Goal: Book appointment/travel/reservation

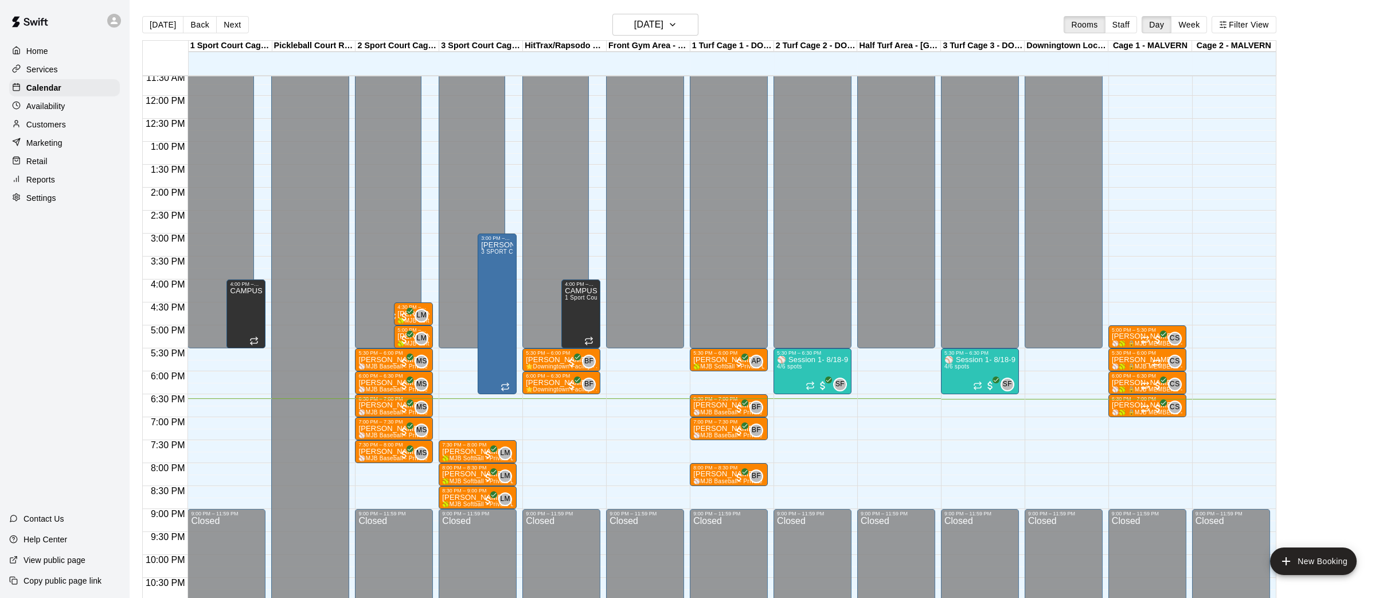
scroll to position [531, 0]
click at [233, 20] on button "Next" at bounding box center [232, 24] width 32 height 17
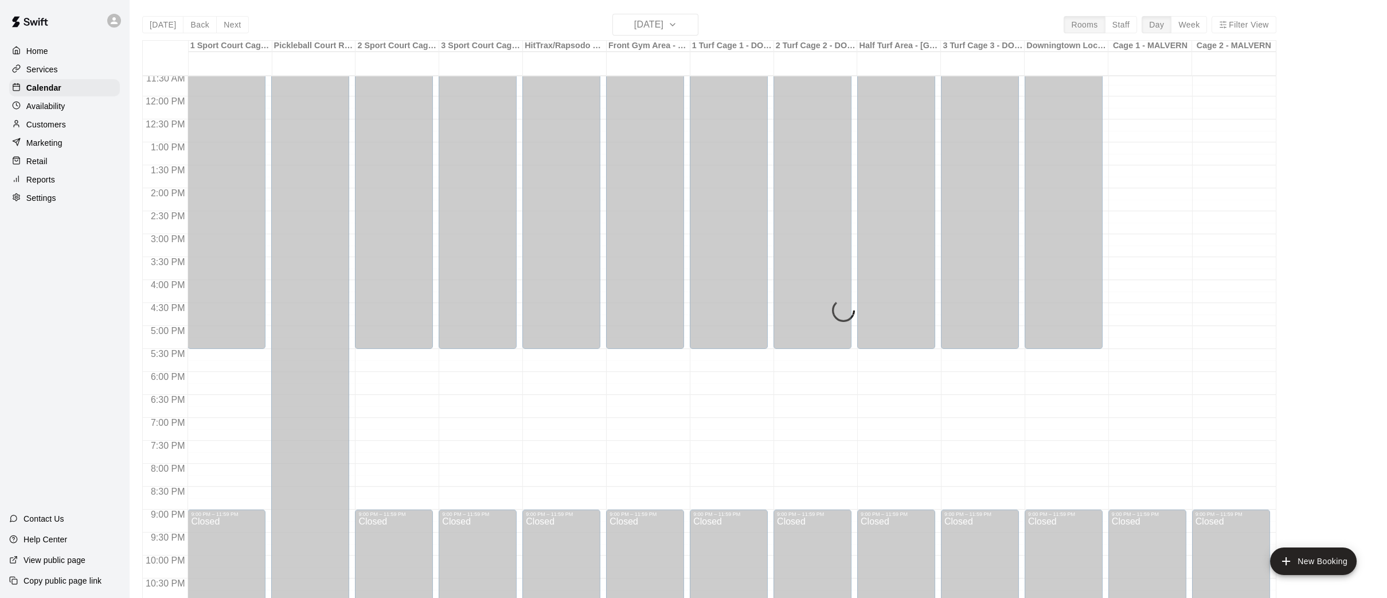
click at [233, 20] on div "[DATE] Back [DATE][DATE] Rooms Staff Day Week Filter View 1 Sport Court Cage 1 …" at bounding box center [709, 313] width 1134 height 598
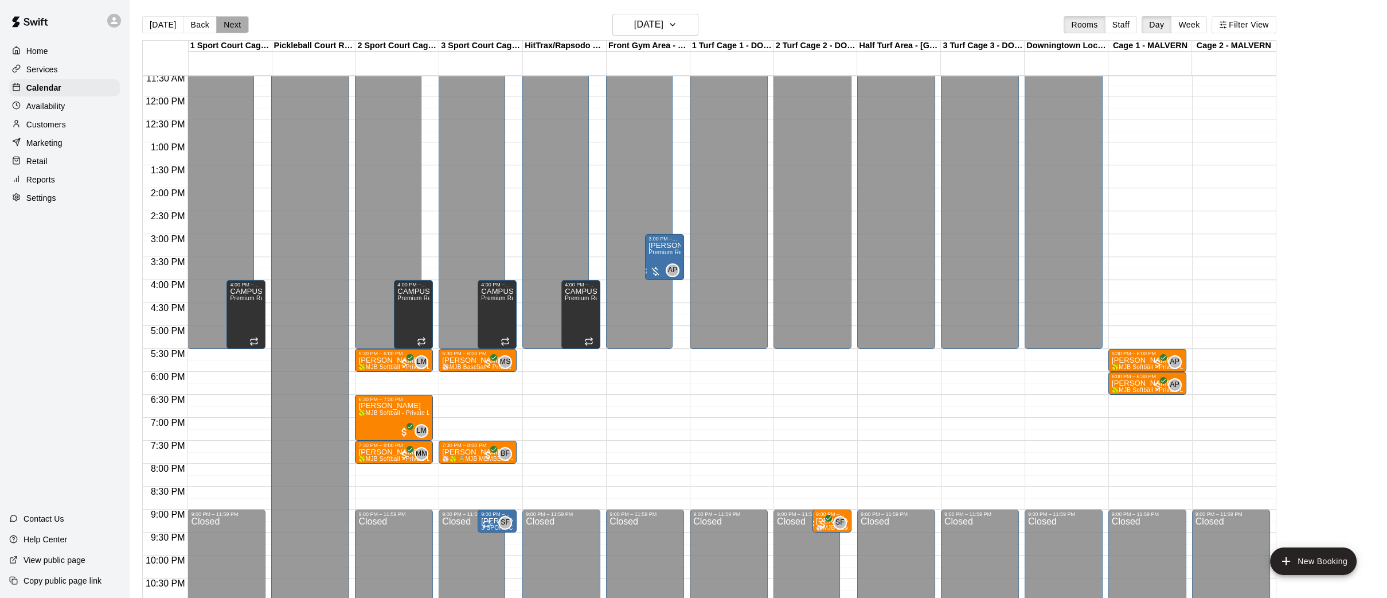
click at [232, 20] on button "Next" at bounding box center [232, 24] width 32 height 17
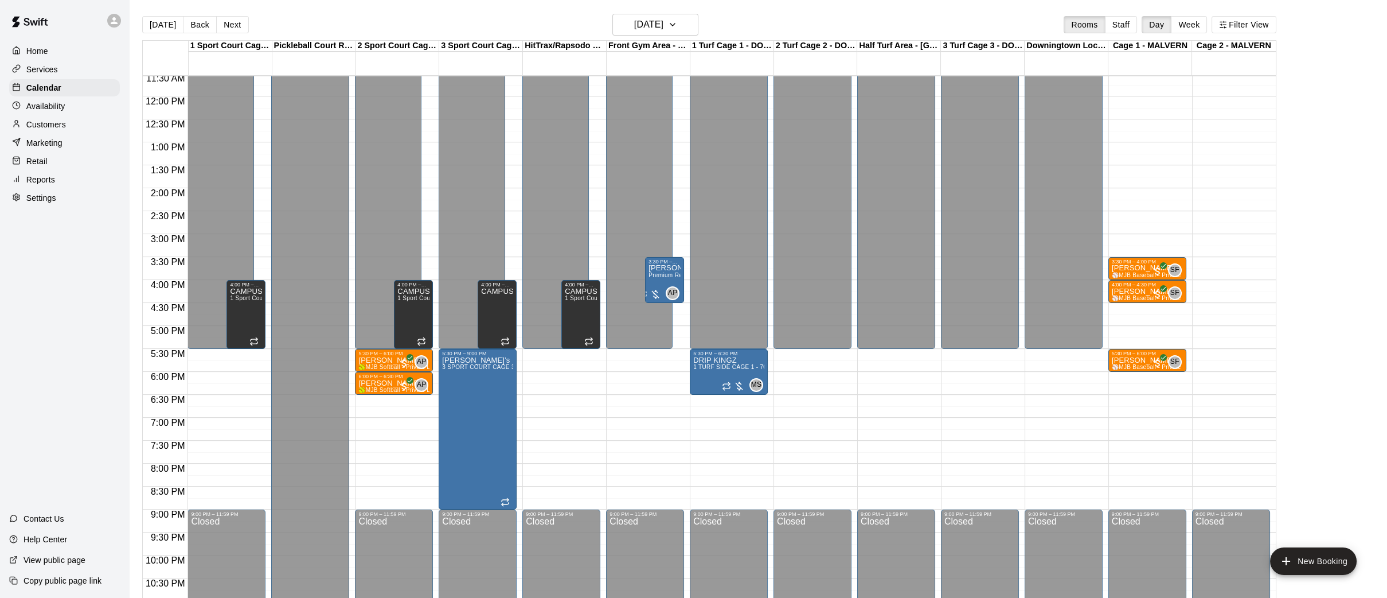
click at [1165, 315] on div "12:00 AM – 7:30 AM Closed 3:30 PM – 4:00 PM [PERSON_NAME] ⚾️MJB Baseball - Priv…" at bounding box center [1148, 96] width 78 height 1101
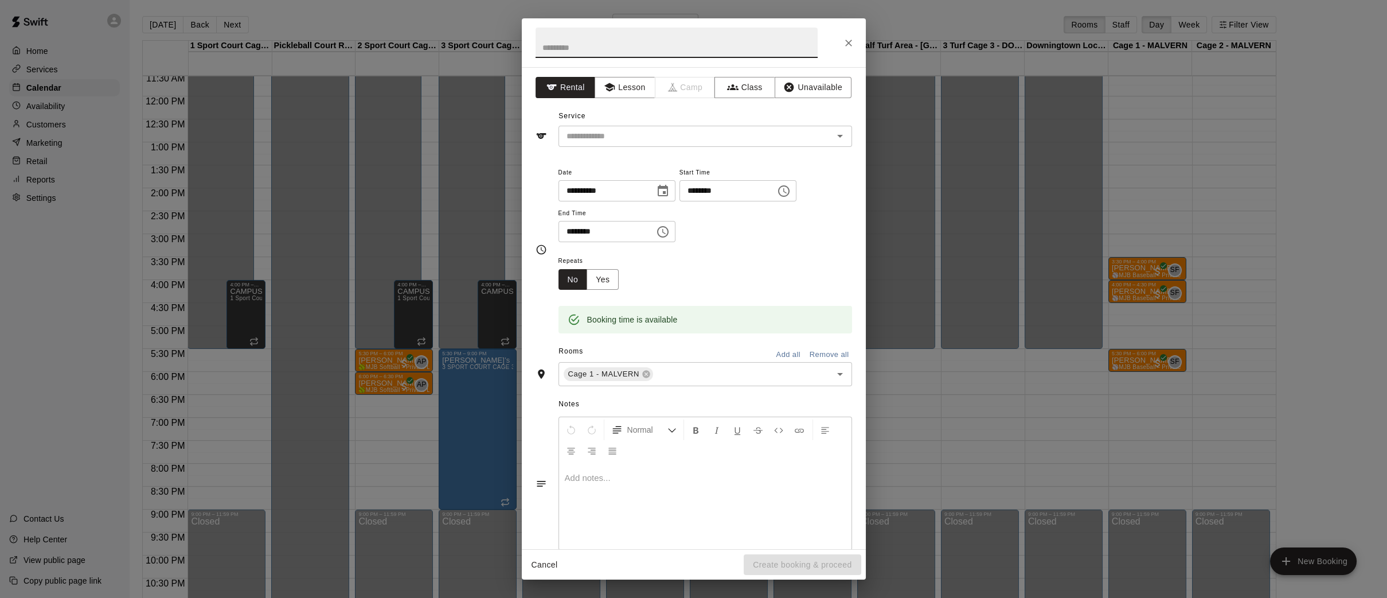
click at [791, 190] on icon "Choose time, selected time is 4:45 PM" at bounding box center [784, 191] width 14 height 14
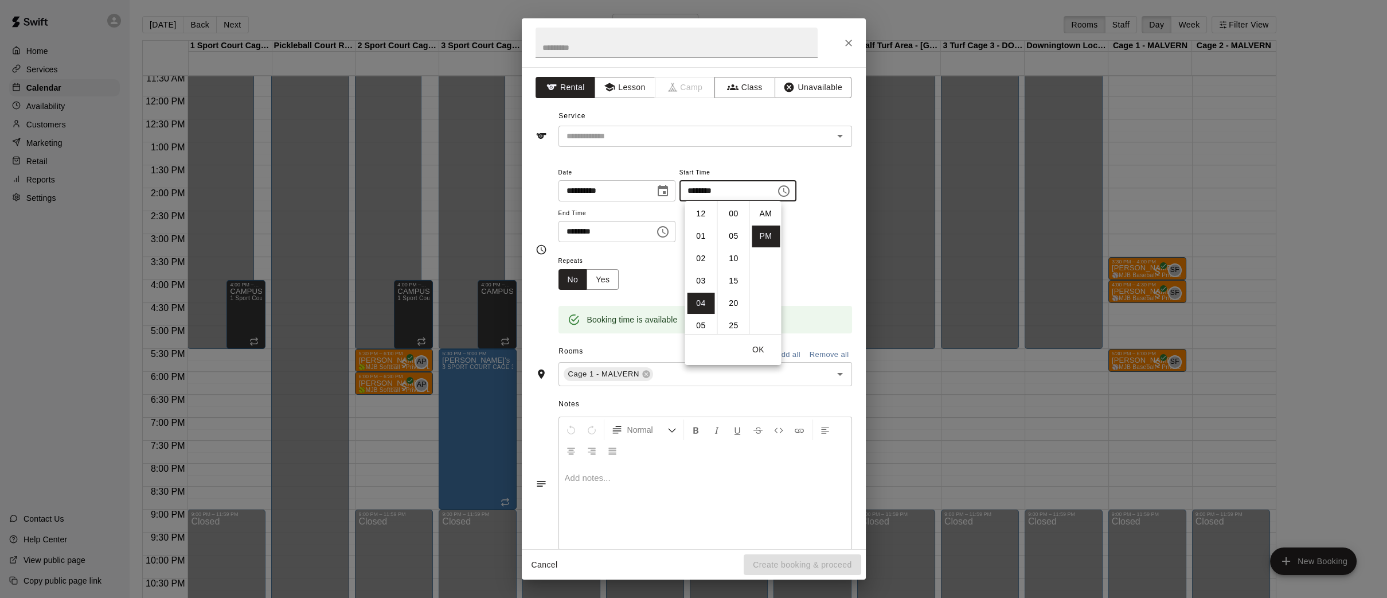
scroll to position [20, 0]
click at [735, 234] on li "30" at bounding box center [734, 234] width 28 height 21
type input "********"
click at [664, 231] on icon "Choose time, selected time is 5:15 PM" at bounding box center [662, 231] width 11 height 11
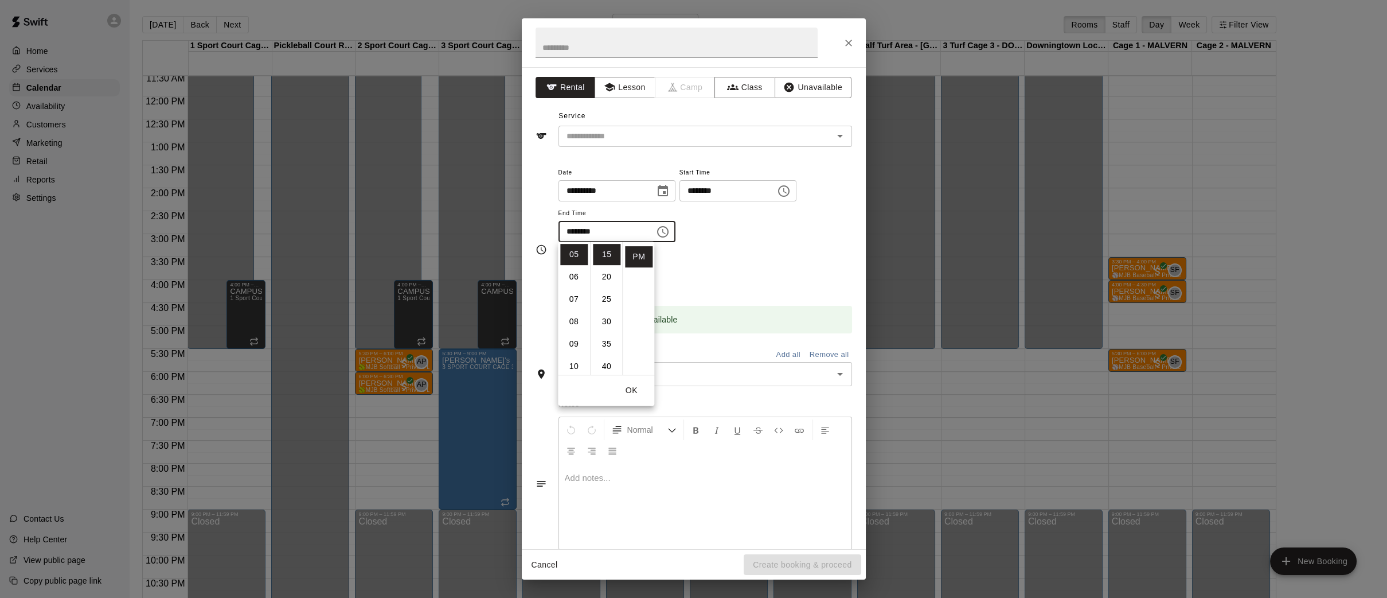
scroll to position [1, 0]
click at [607, 317] on li "30" at bounding box center [607, 320] width 28 height 21
type input "********"
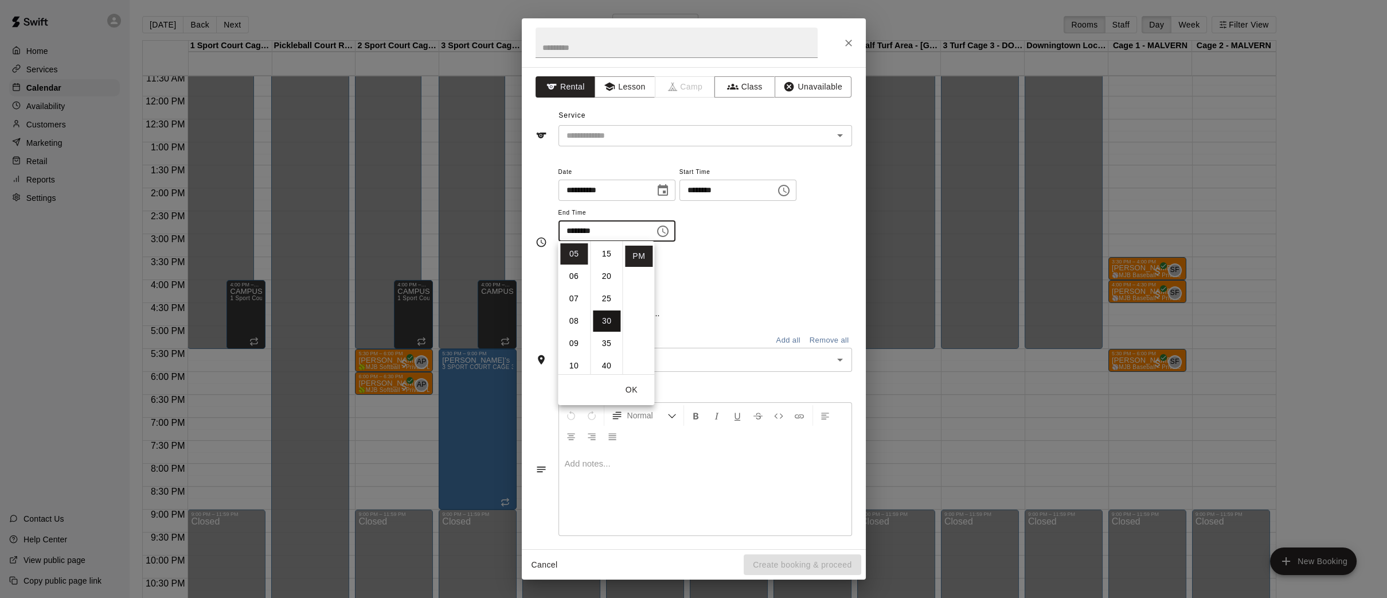
scroll to position [134, 0]
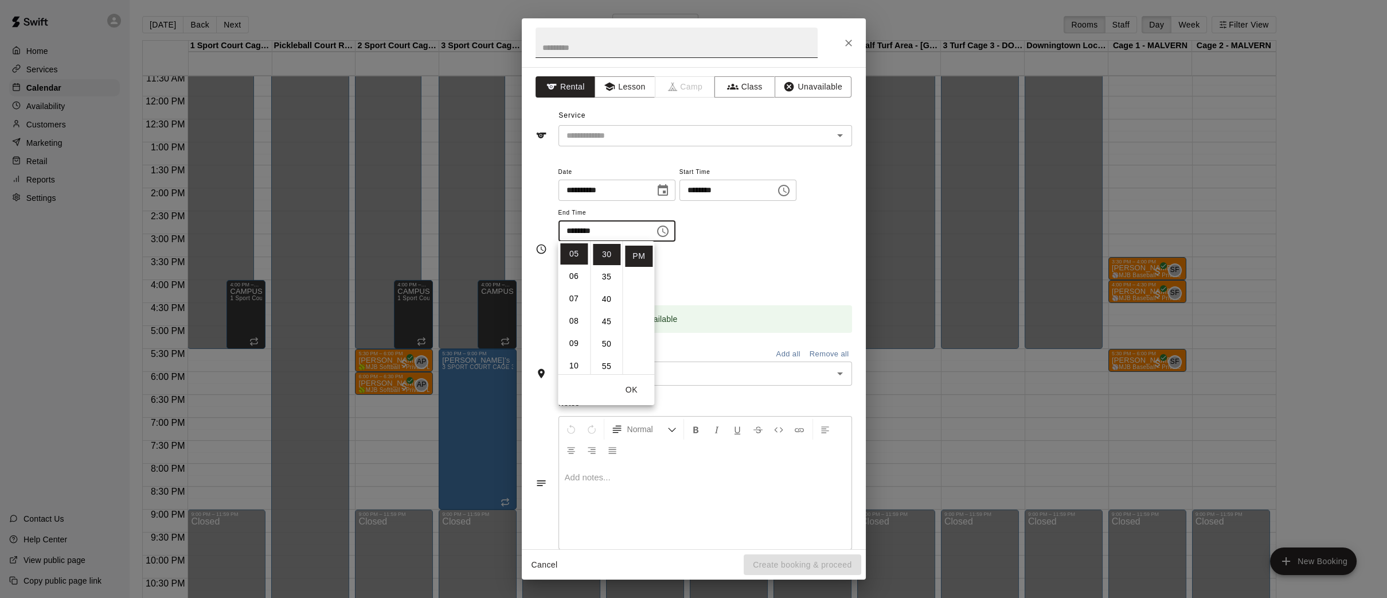
click at [612, 52] on input "text" at bounding box center [677, 43] width 282 height 30
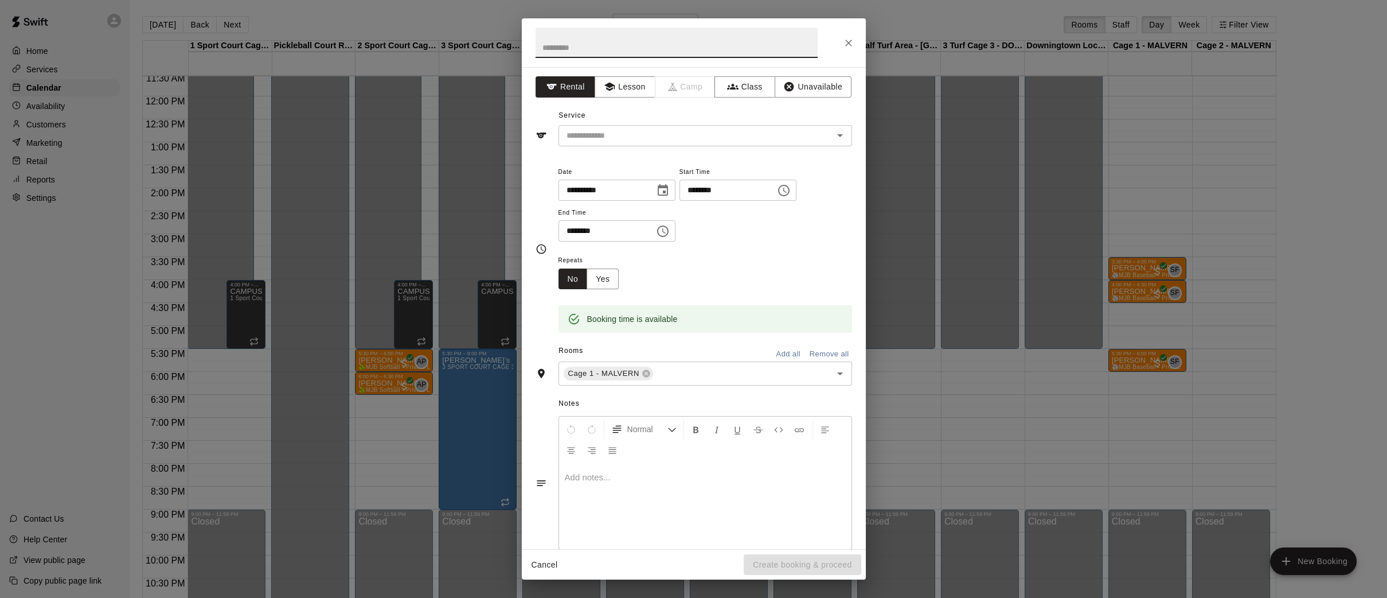
click at [612, 52] on input "text" at bounding box center [677, 43] width 282 height 30
click at [844, 134] on icon "Open" at bounding box center [840, 135] width 14 height 14
type input "*****"
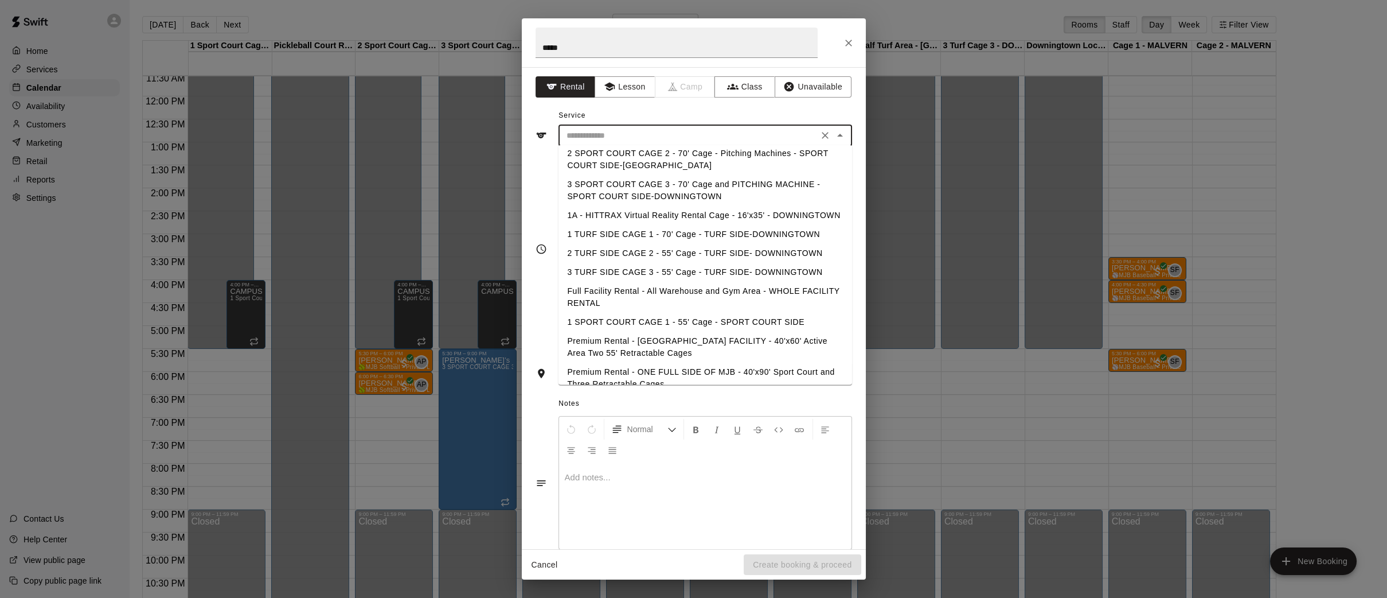
scroll to position [0, 0]
click at [716, 342] on li "Premium Rental - [GEOGRAPHIC_DATA] FACILITY - 40'x60' Active Area Two 55' Retra…" at bounding box center [705, 352] width 294 height 31
type input "**********"
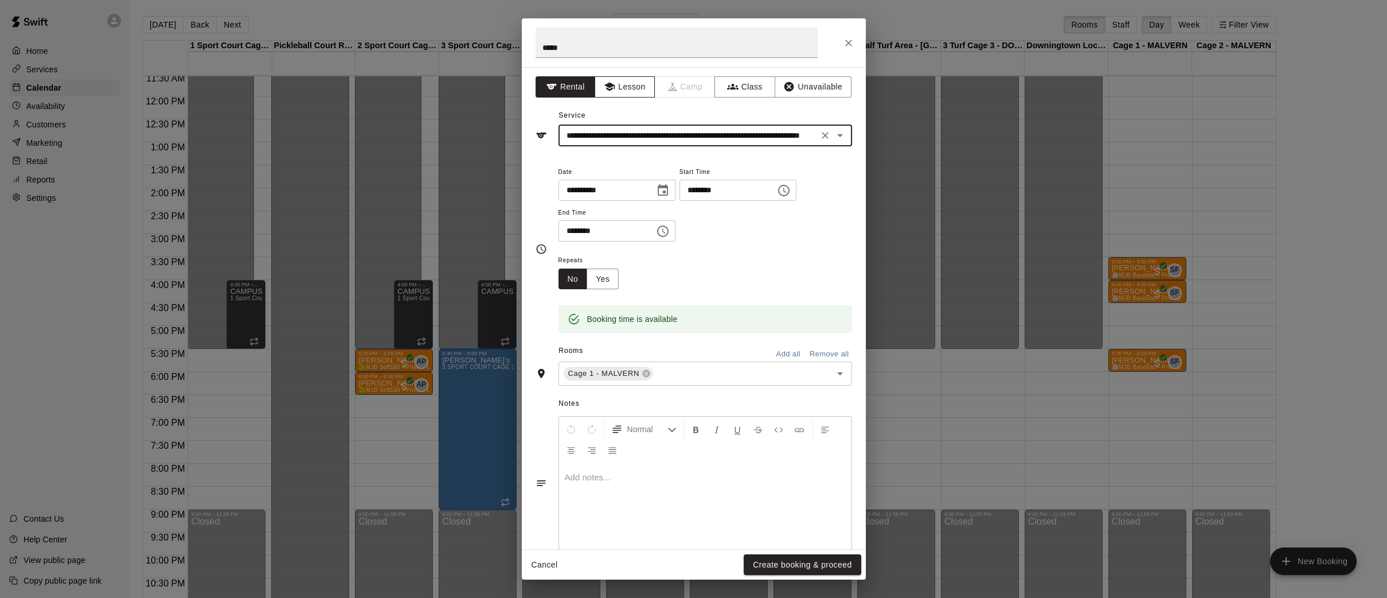
click at [629, 83] on button "Lesson" at bounding box center [625, 86] width 60 height 21
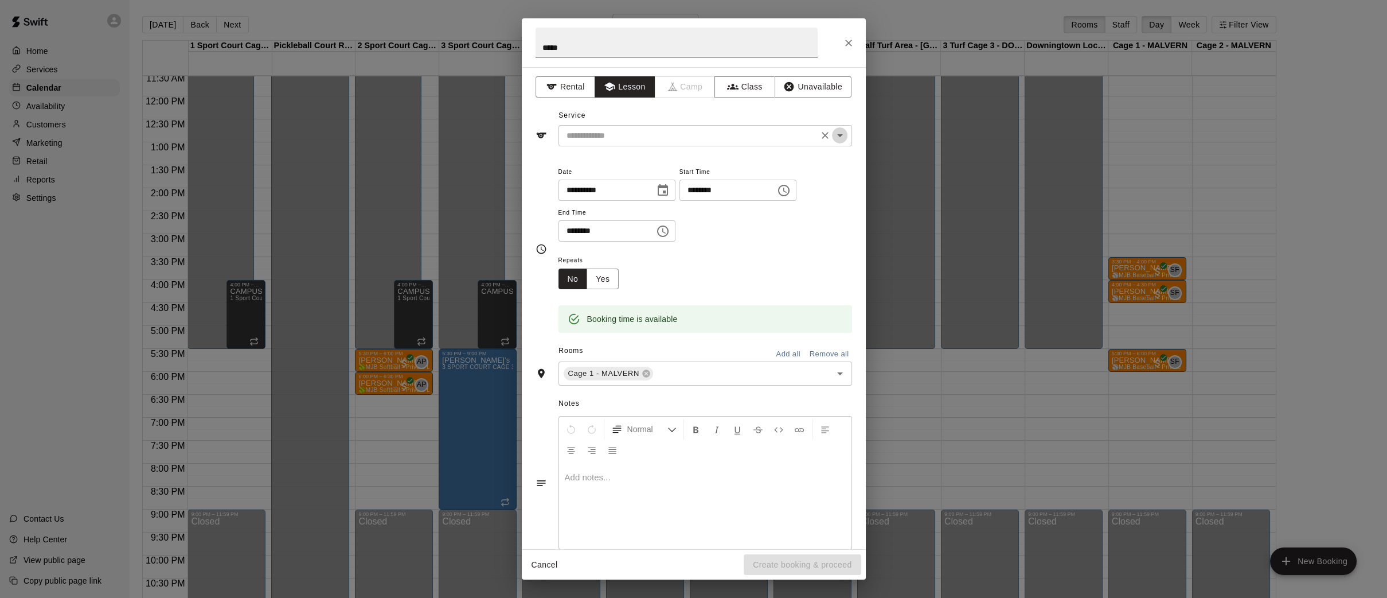
click at [843, 134] on icon "Open" at bounding box center [840, 135] width 14 height 14
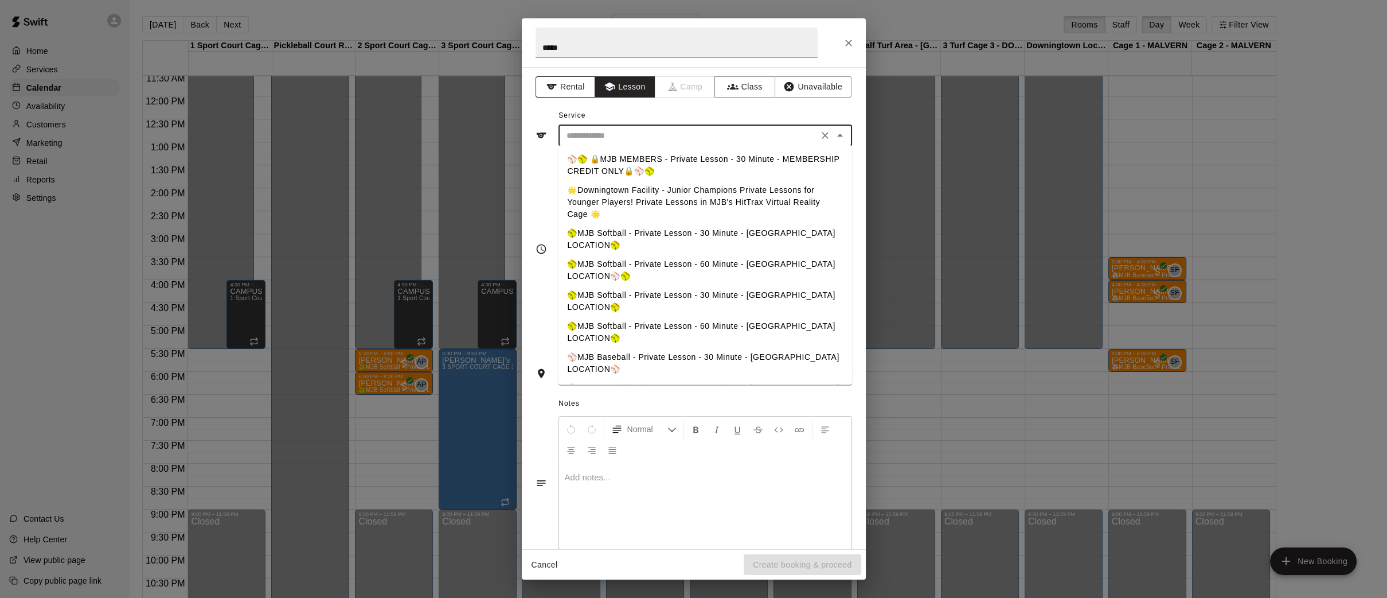
click at [560, 84] on button "Rental" at bounding box center [566, 86] width 60 height 21
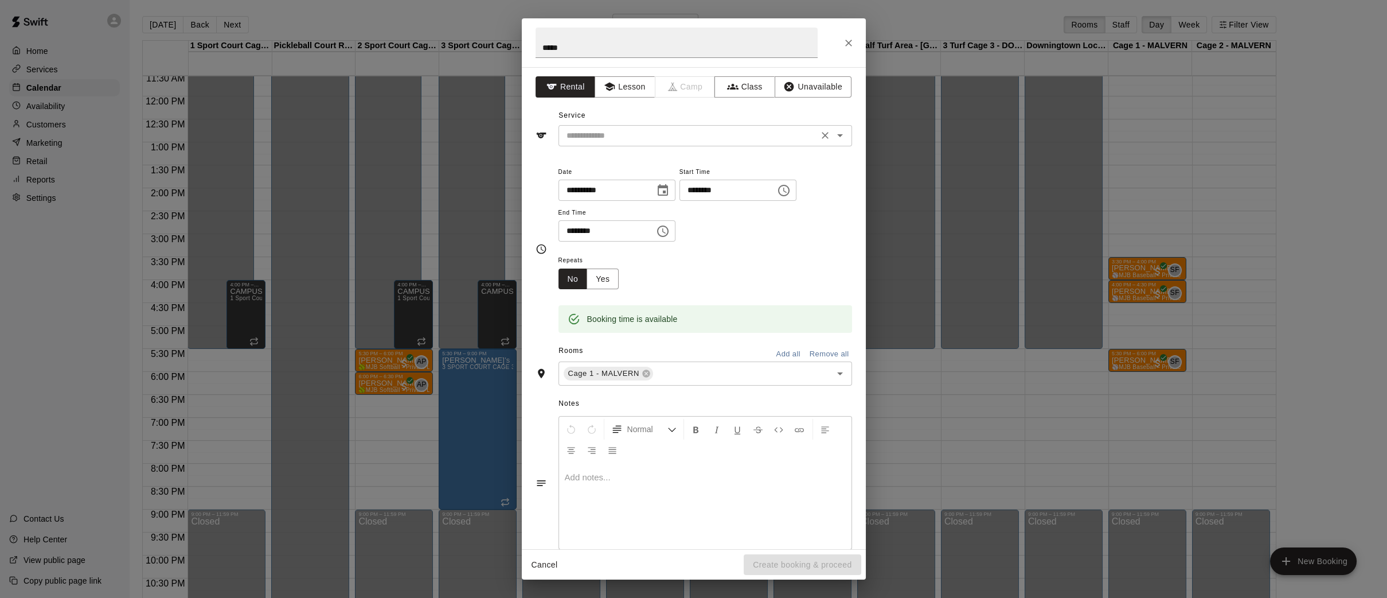
click at [841, 134] on icon "Open" at bounding box center [840, 135] width 6 height 3
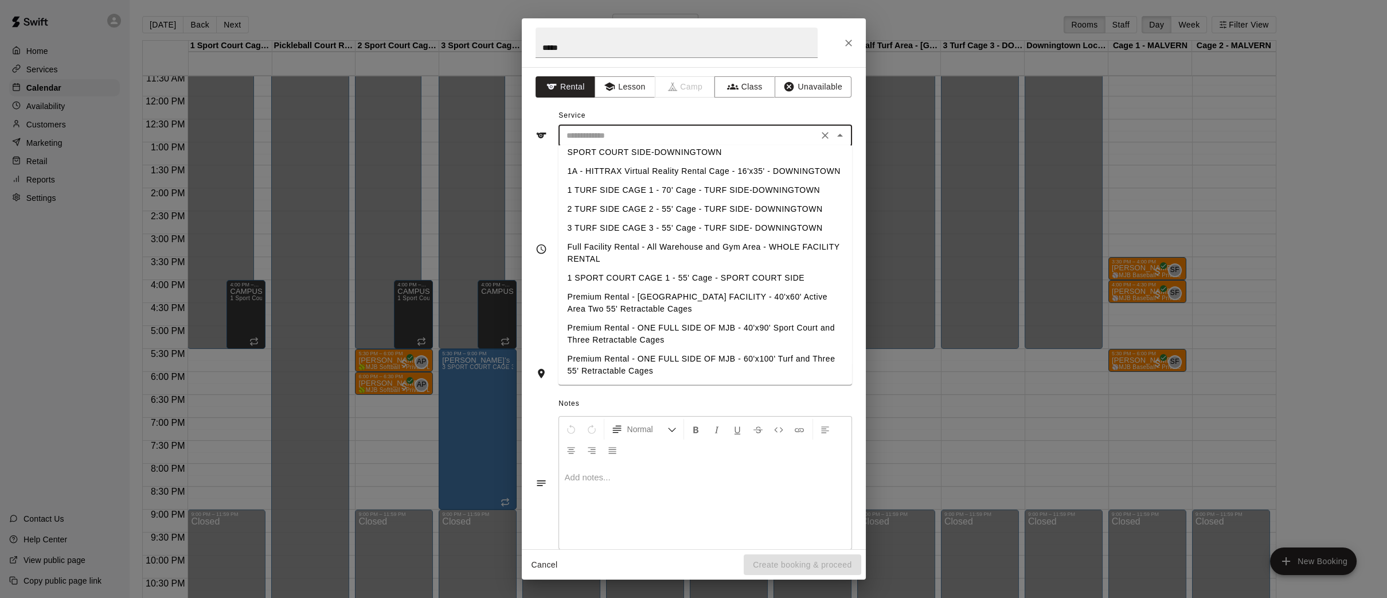
scroll to position [100, 0]
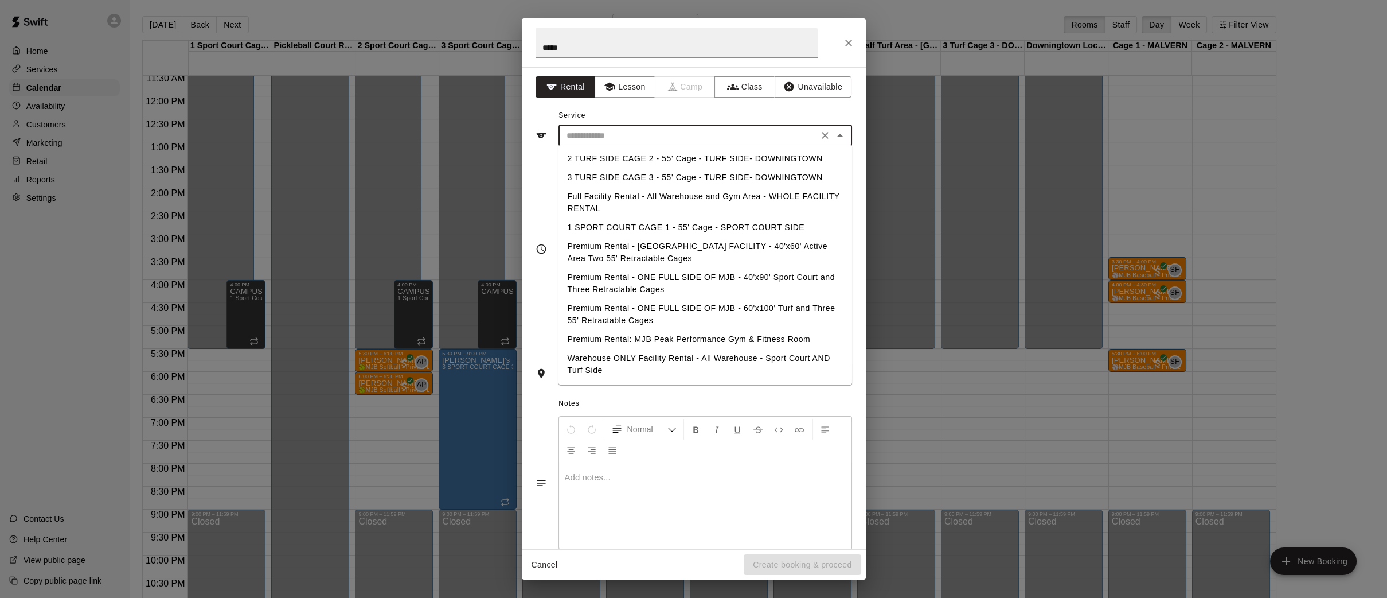
click at [725, 248] on li "Premium Rental - [GEOGRAPHIC_DATA] FACILITY - 40'x60' Active Area Two 55' Retra…" at bounding box center [705, 252] width 294 height 31
type input "**********"
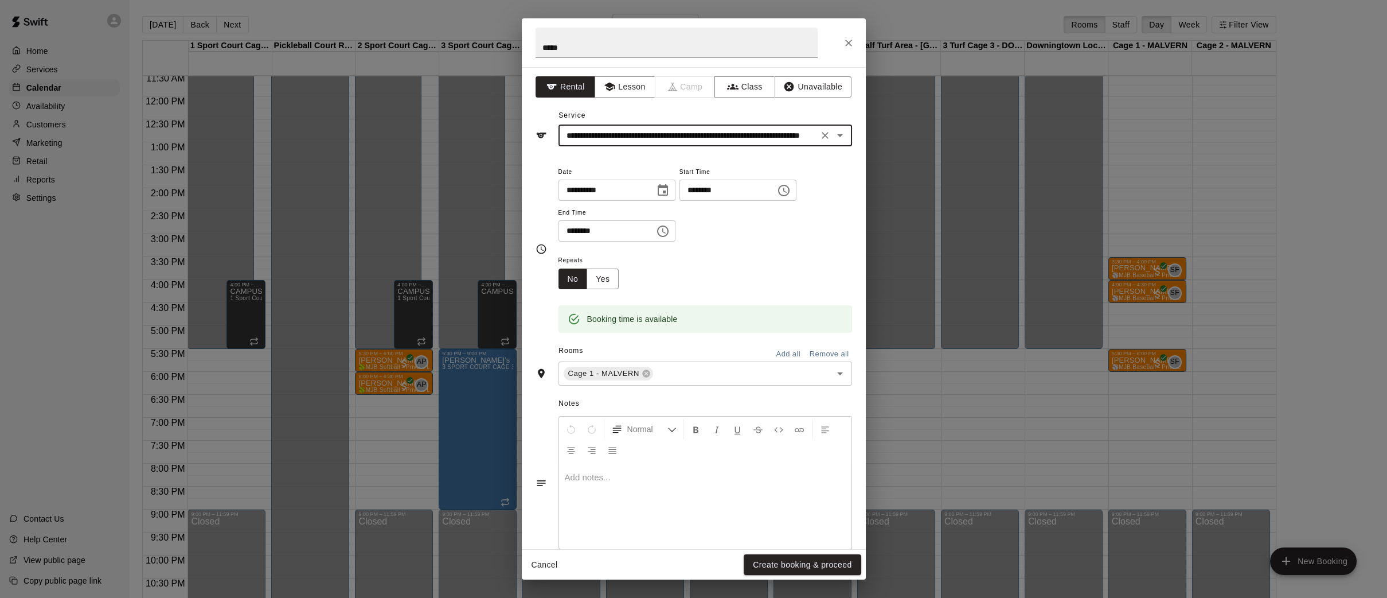
click at [793, 559] on button "Create booking & proceed" at bounding box center [802, 564] width 117 height 21
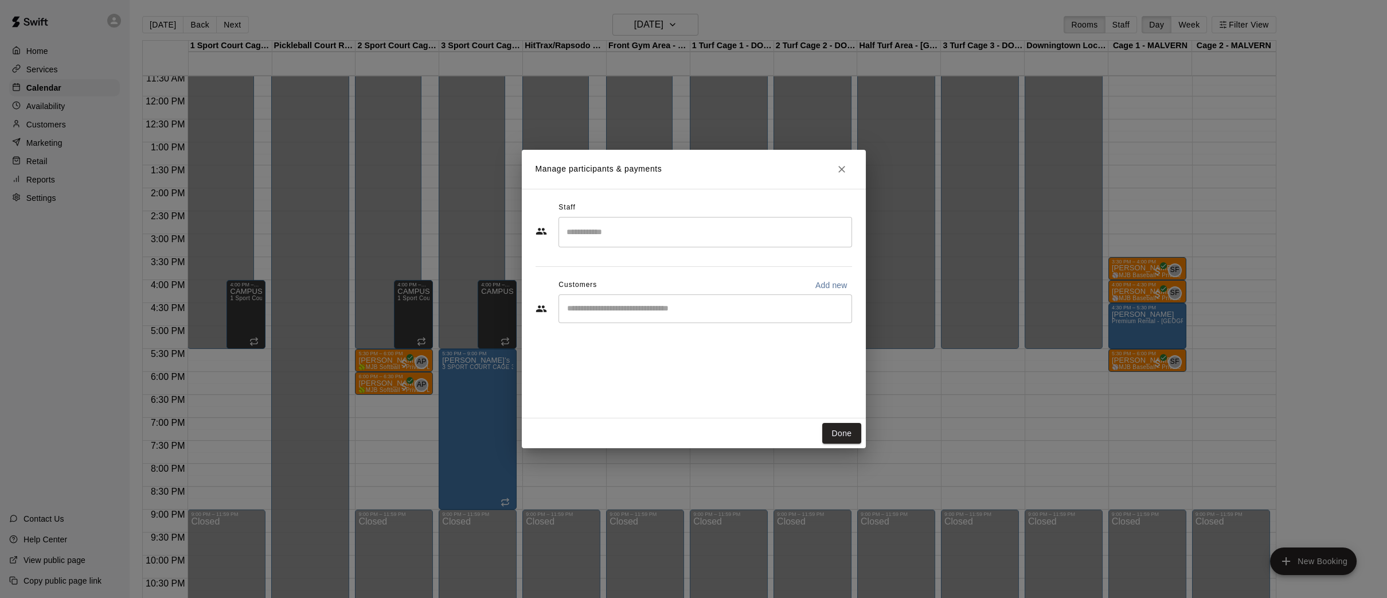
click at [600, 231] on input "Search staff" at bounding box center [705, 232] width 283 height 20
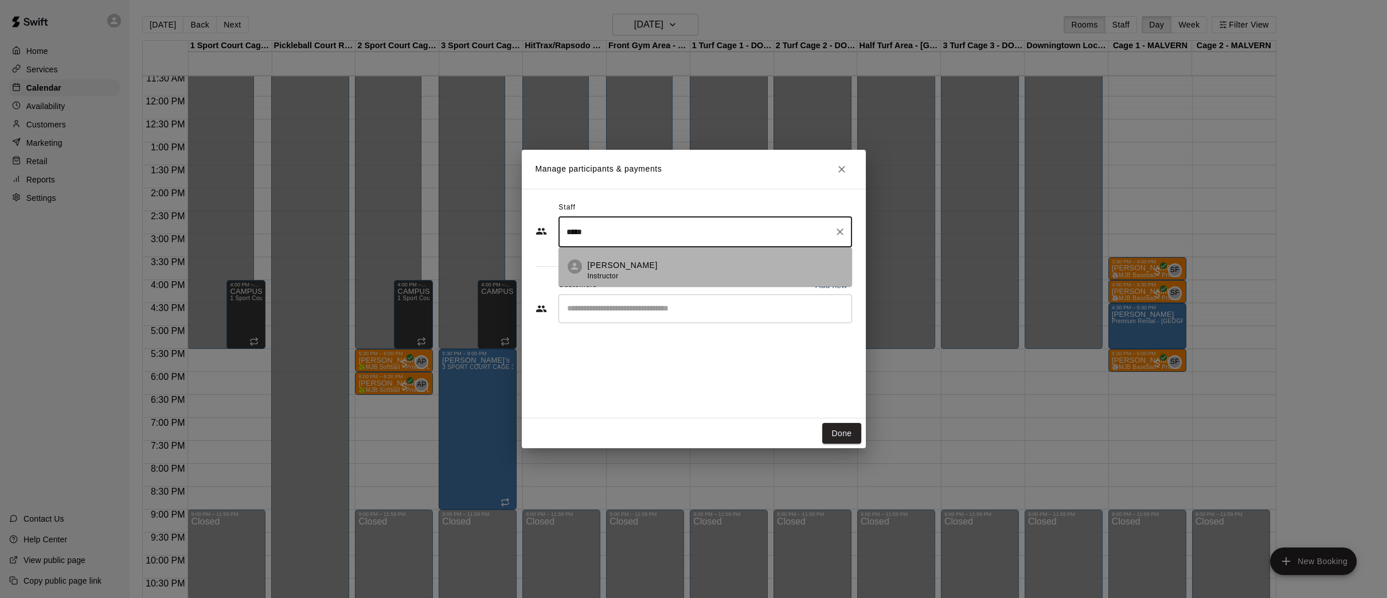
click at [622, 259] on p "[PERSON_NAME]" at bounding box center [623, 265] width 70 height 12
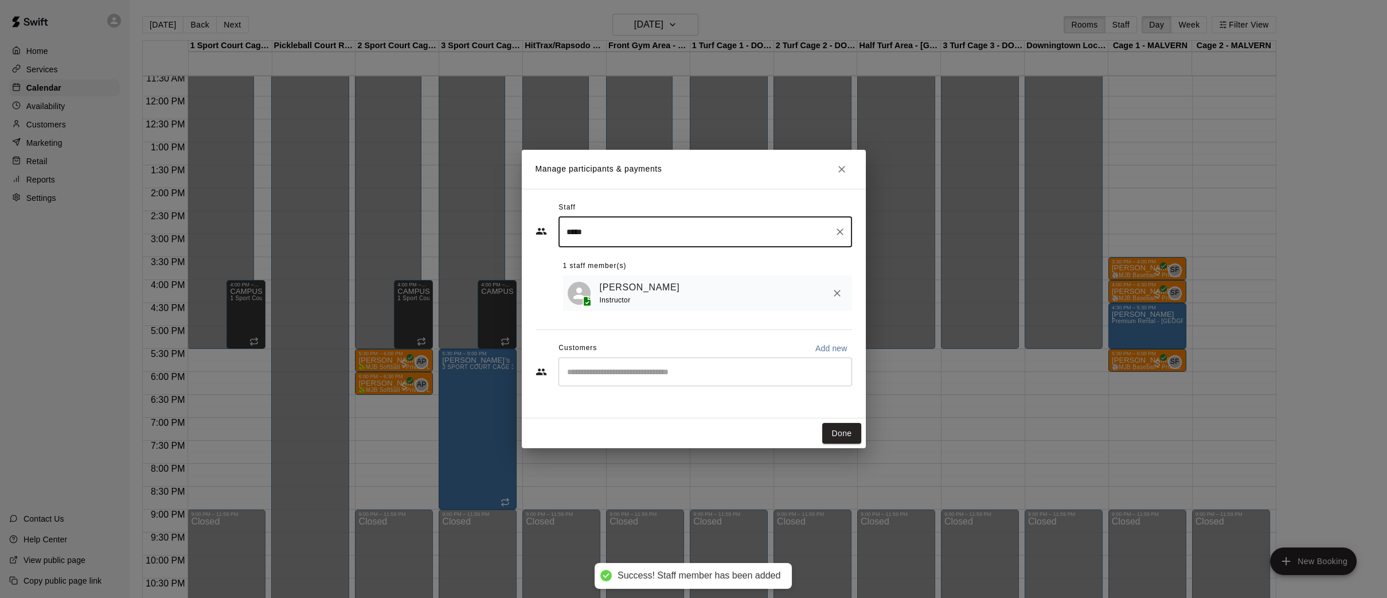
type input "*****"
click at [637, 376] on input "Start typing to search customers..." at bounding box center [705, 371] width 283 height 11
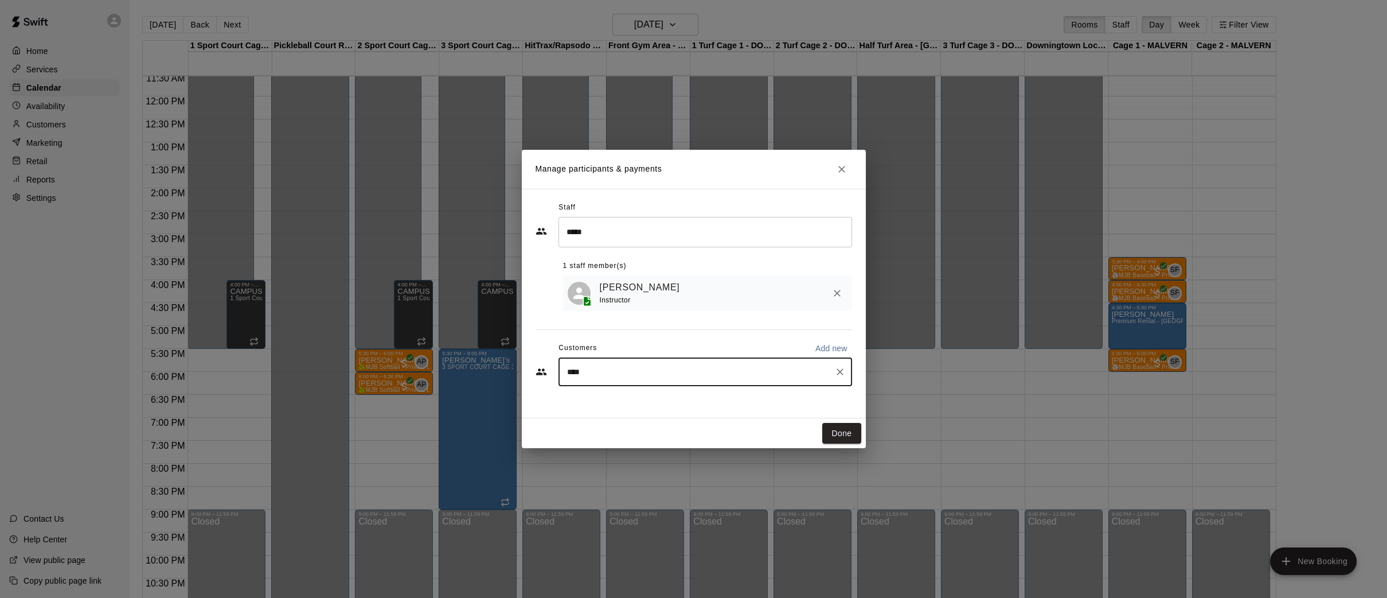
type input "*****"
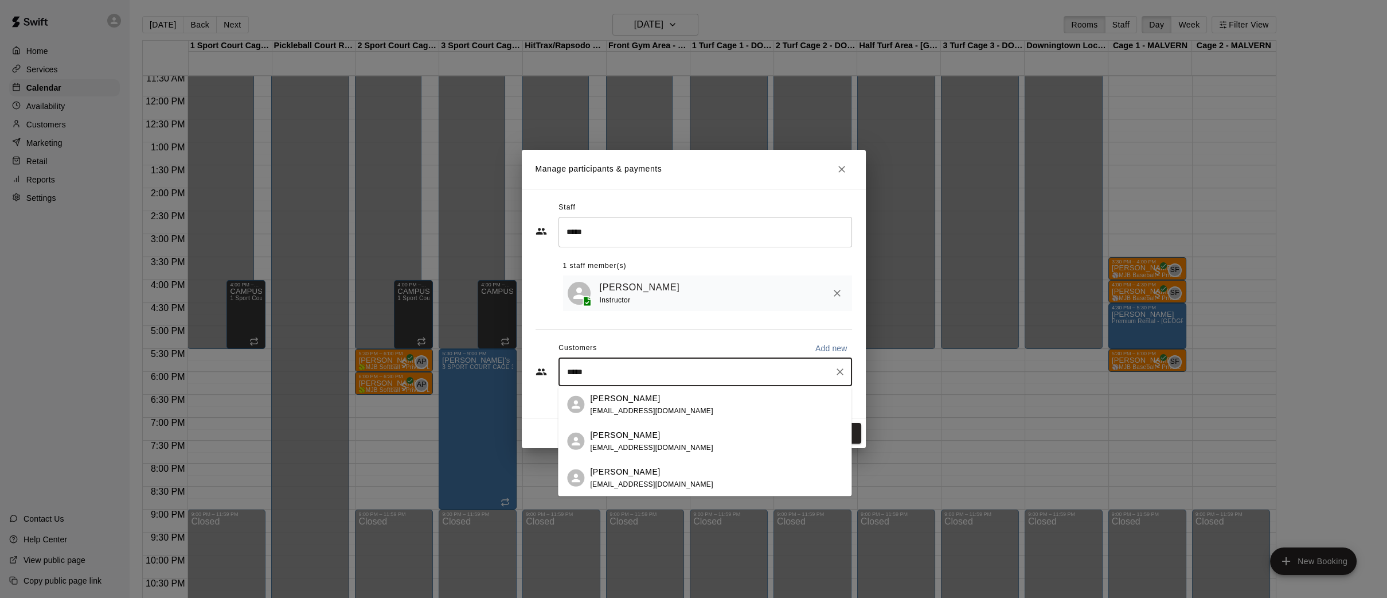
click at [613, 406] on span "[EMAIL_ADDRESS][DOMAIN_NAME]" at bounding box center [651, 410] width 123 height 8
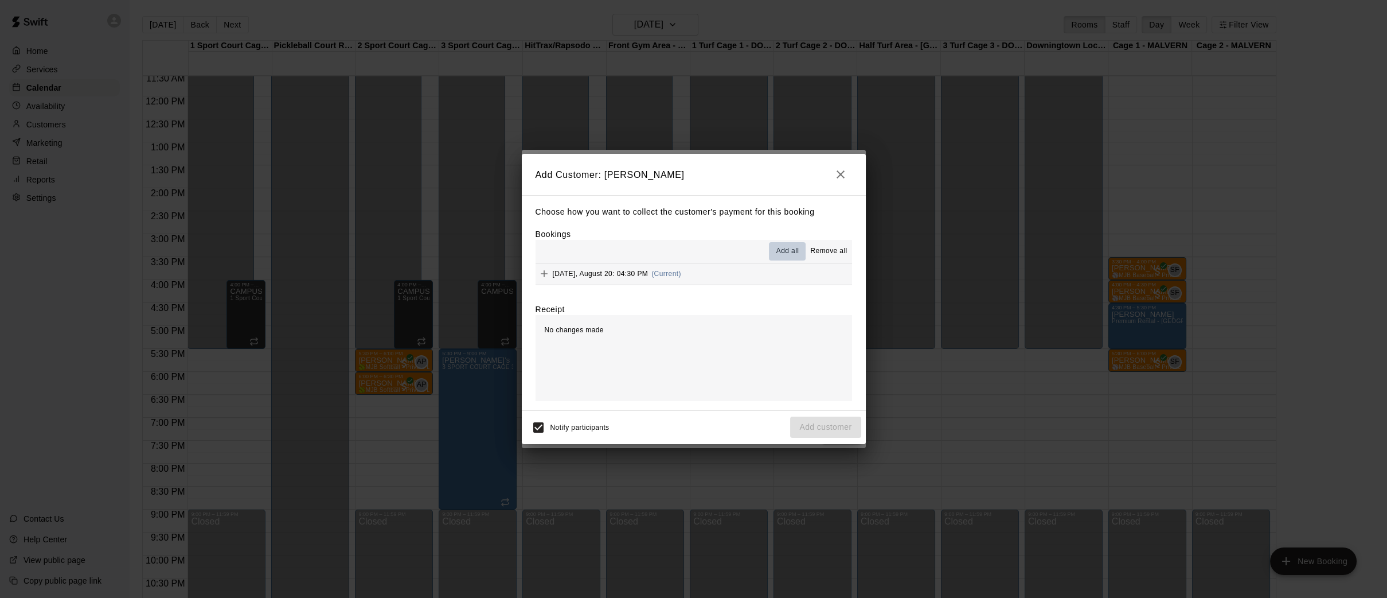
click at [795, 250] on span "Add all" at bounding box center [788, 250] width 23 height 11
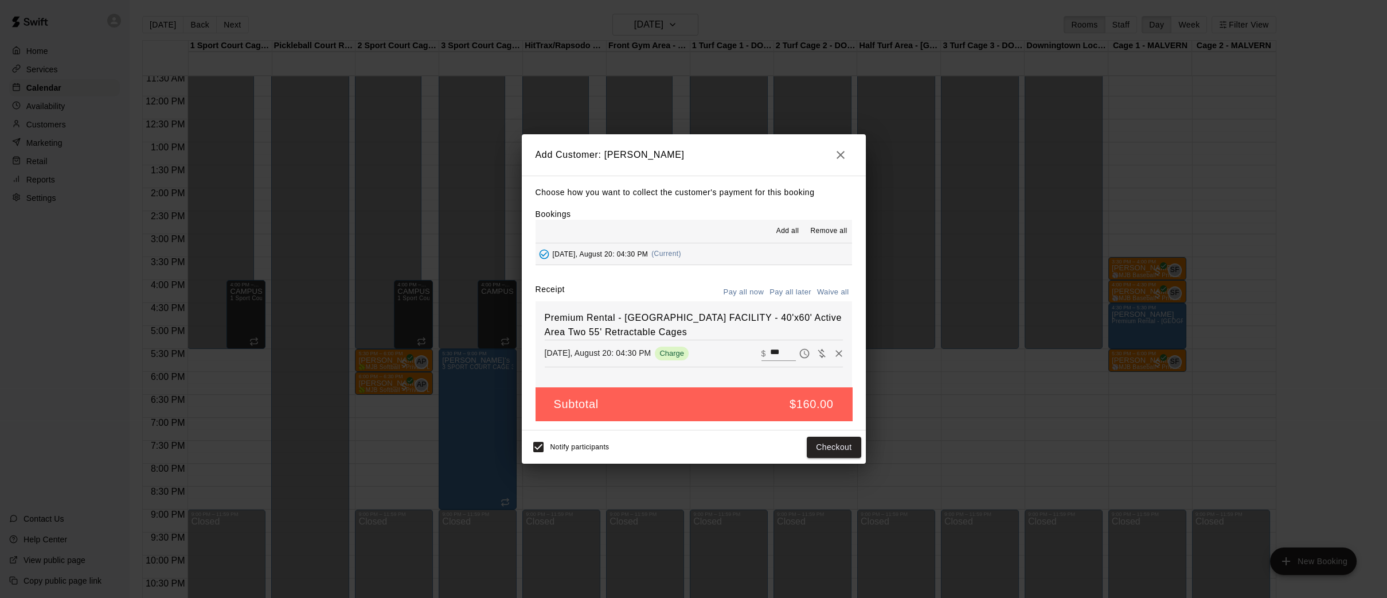
click at [836, 293] on button "Waive all" at bounding box center [833, 292] width 38 height 18
type input "*"
click at [835, 446] on button "Add customer" at bounding box center [825, 446] width 71 height 21
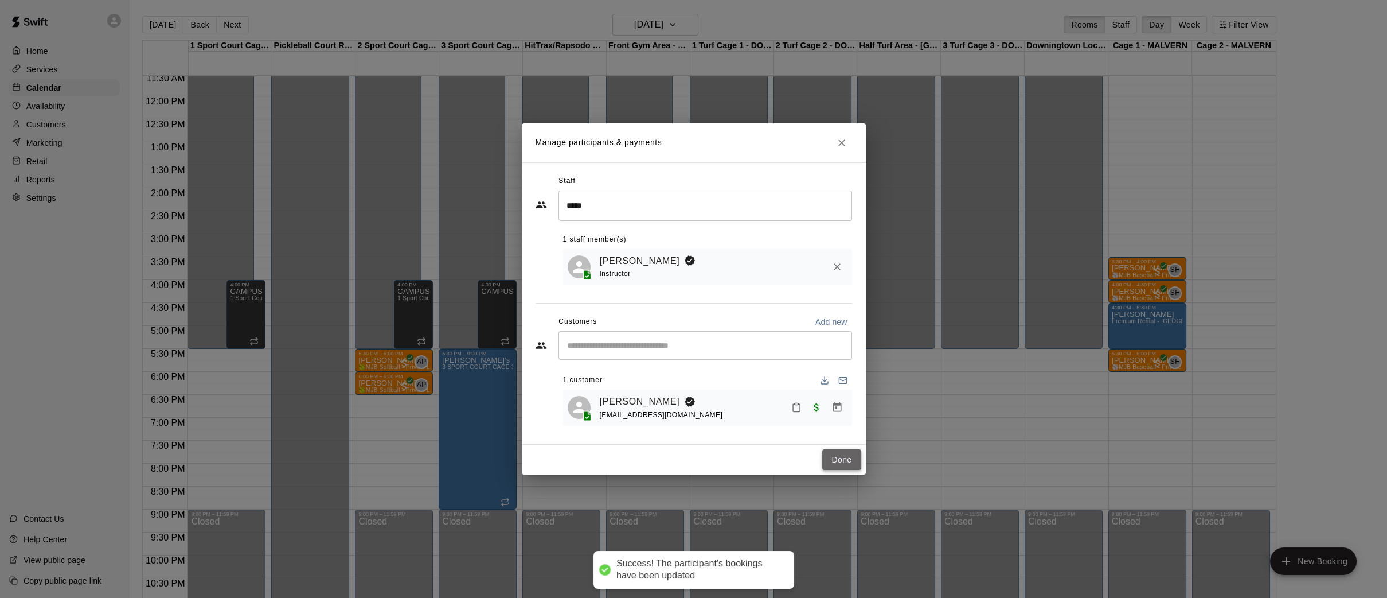
click at [856, 458] on button "Done" at bounding box center [841, 459] width 38 height 21
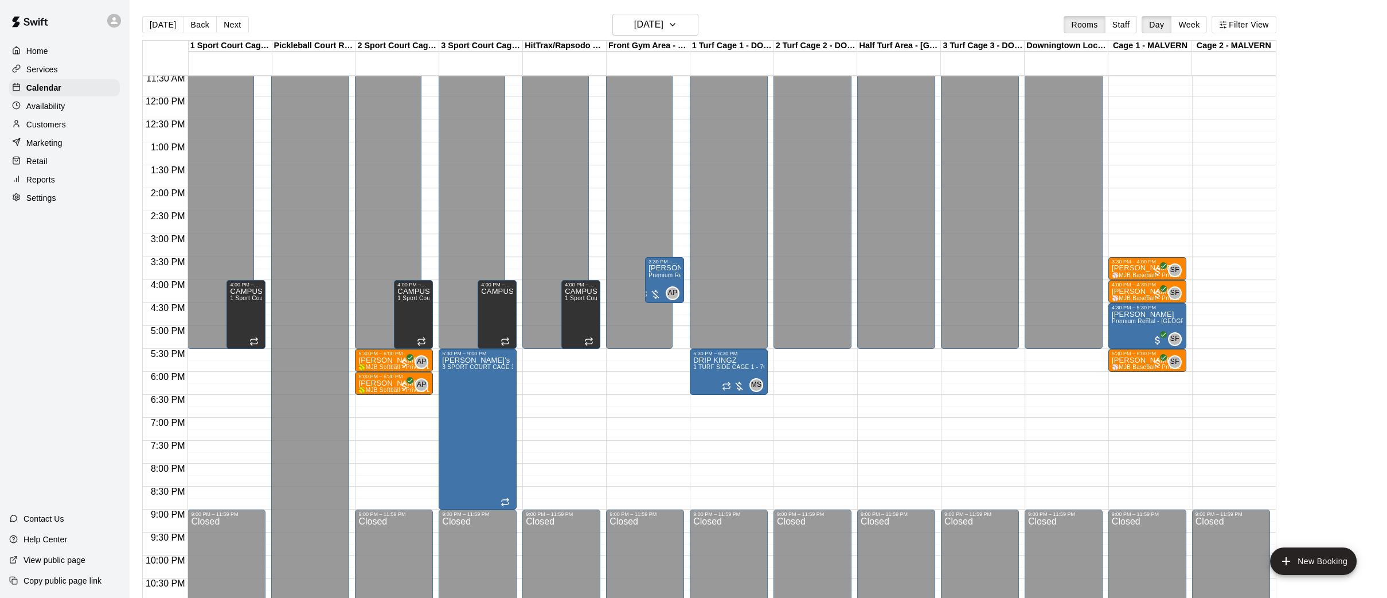
click at [40, 104] on p "Availability" at bounding box center [45, 105] width 39 height 11
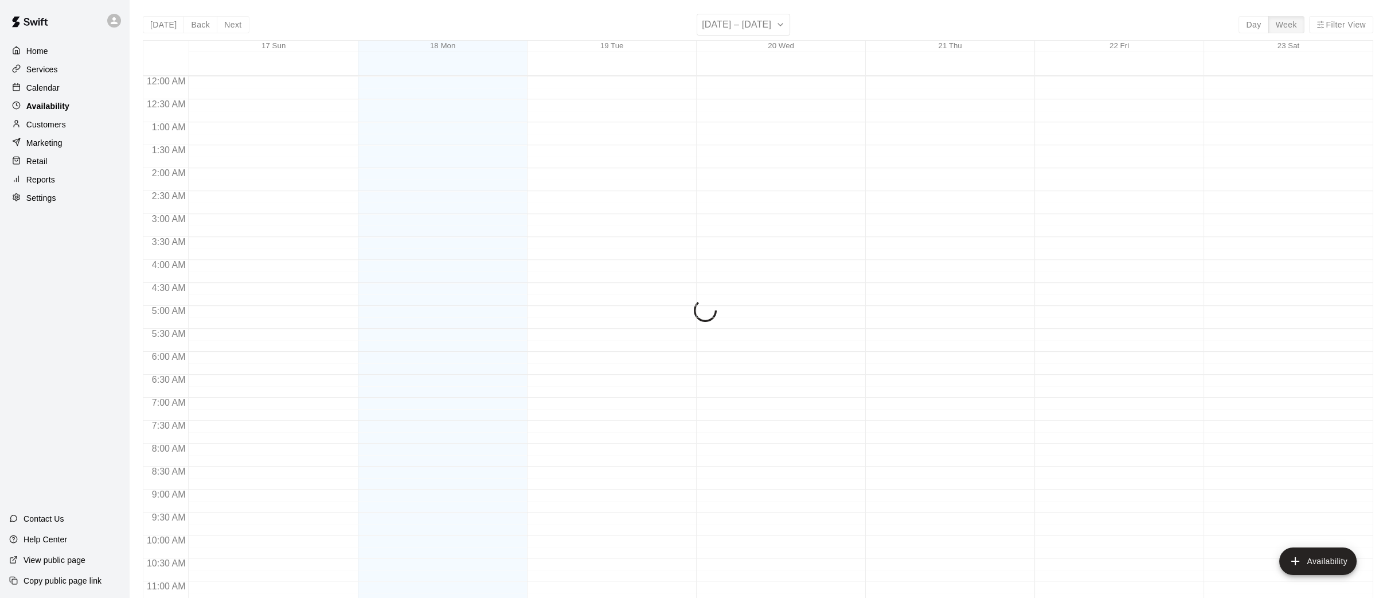
scroll to position [566, 0]
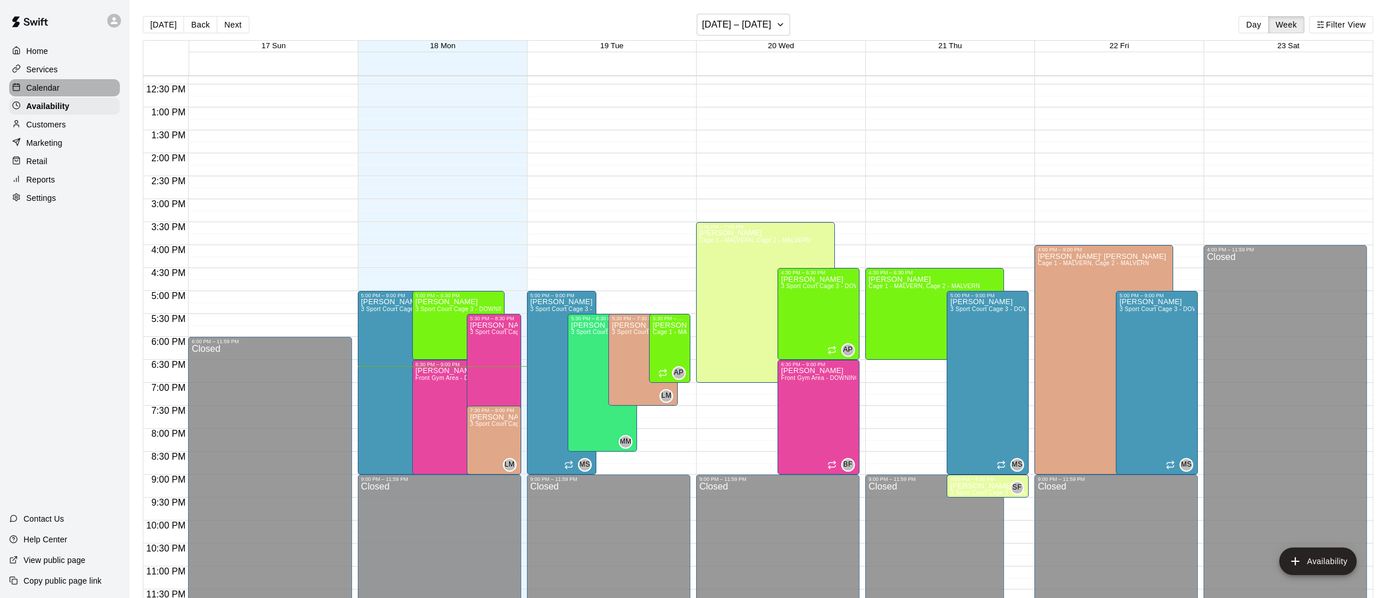
click at [57, 83] on p "Calendar" at bounding box center [42, 87] width 33 height 11
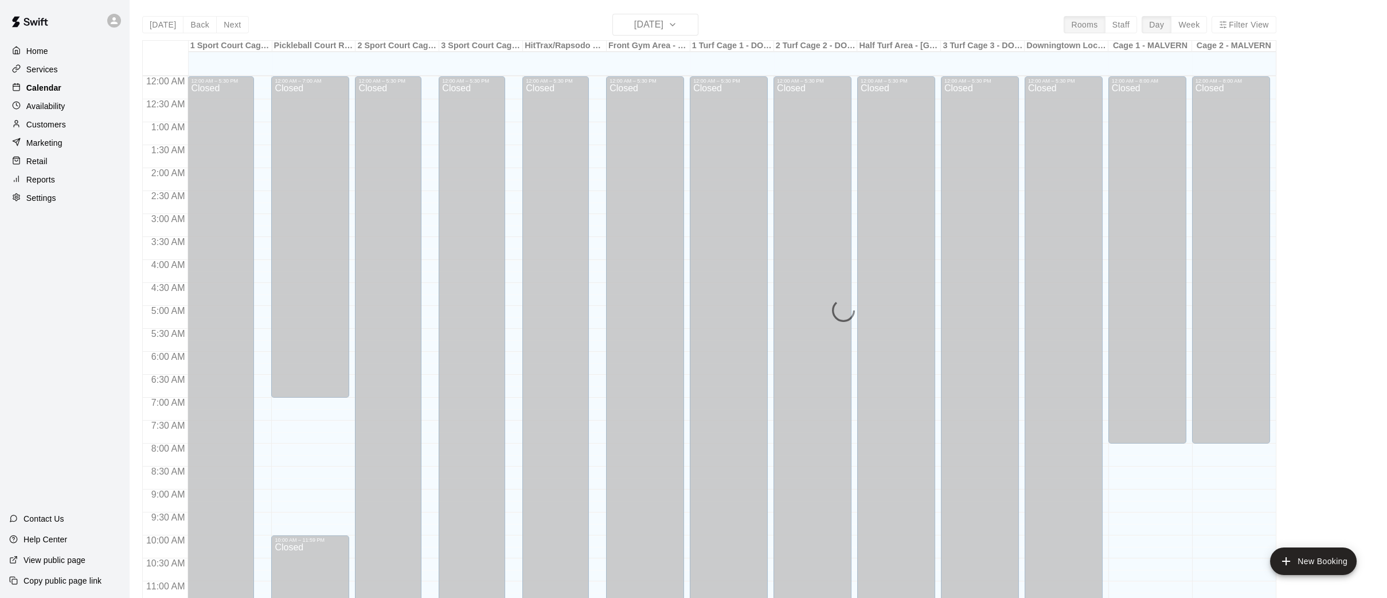
scroll to position [531, 0]
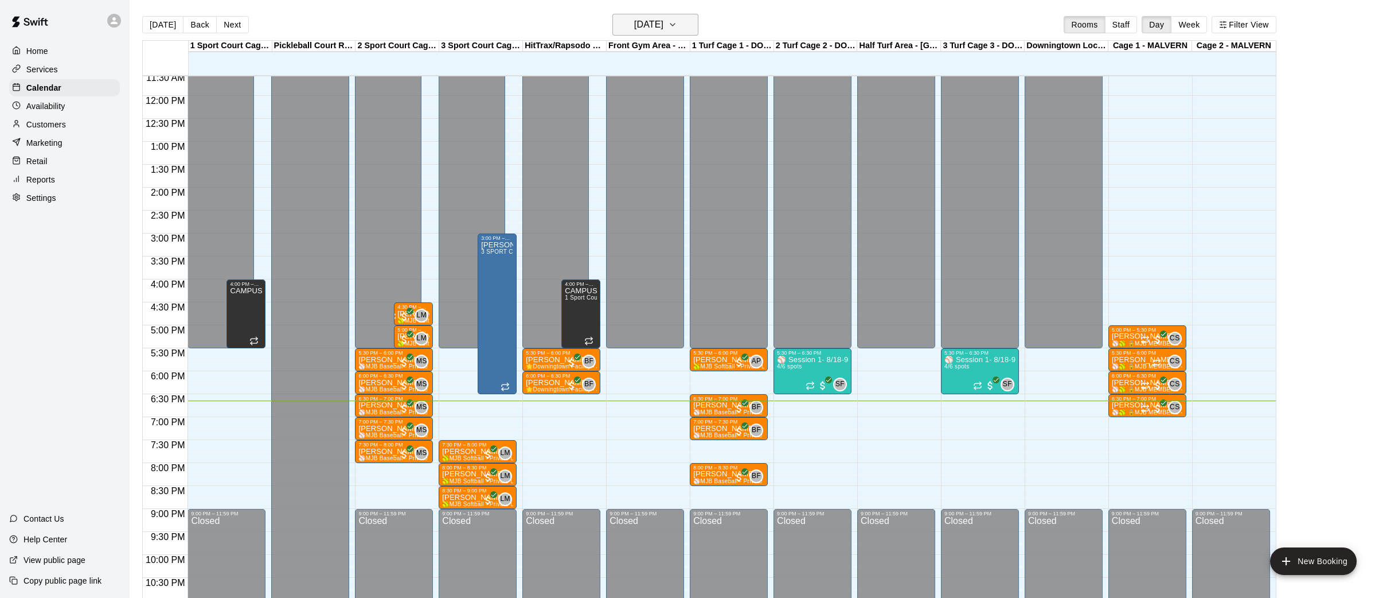
click at [677, 22] on icon "button" at bounding box center [672, 25] width 9 height 14
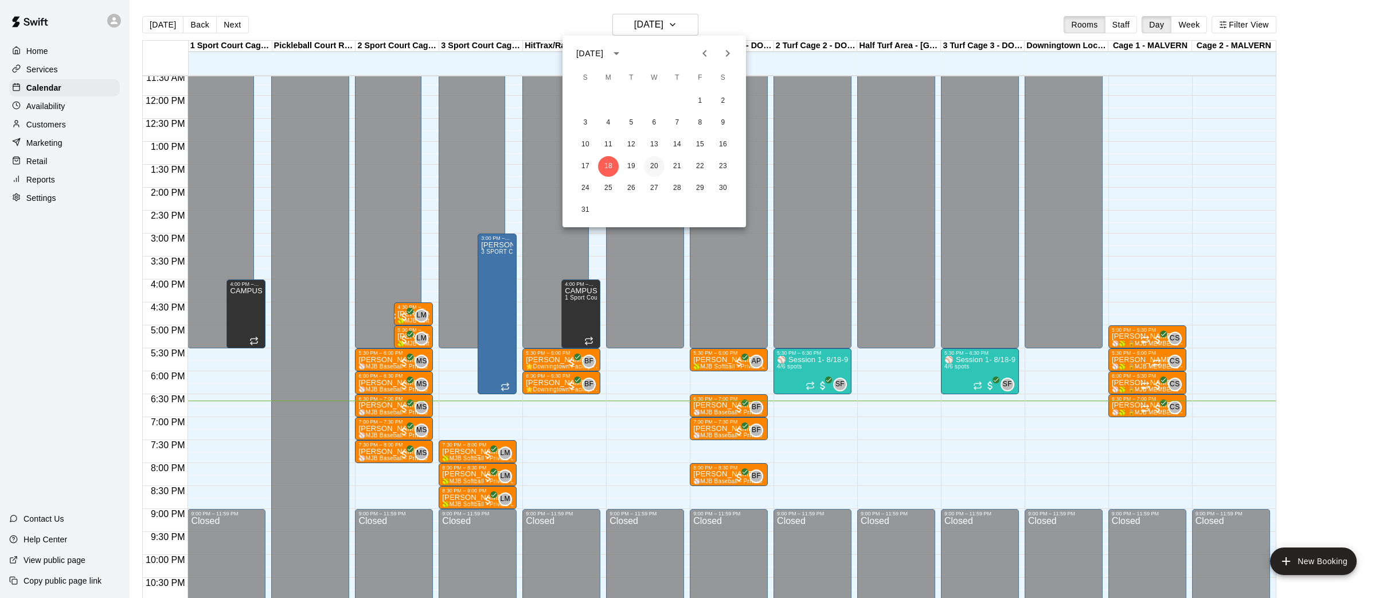
click at [656, 164] on button "20" at bounding box center [654, 166] width 21 height 21
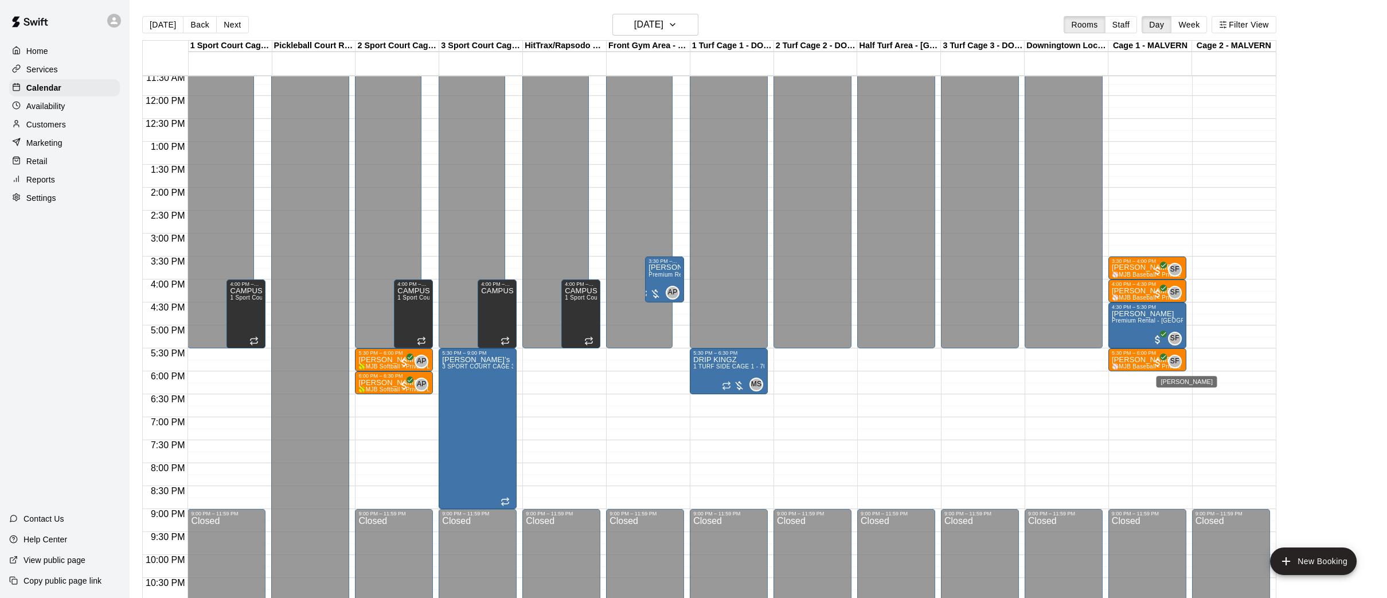
click at [1162, 381] on div "[PERSON_NAME]" at bounding box center [1186, 381] width 61 height 11
click at [1130, 381] on div at bounding box center [693, 299] width 1387 height 598
click at [1130, 381] on div "12:00 AM – 7:30 AM Closed 3:30 PM – 4:00 PM [PERSON_NAME] ⚾️MJB Baseball - Priv…" at bounding box center [1148, 95] width 78 height 1101
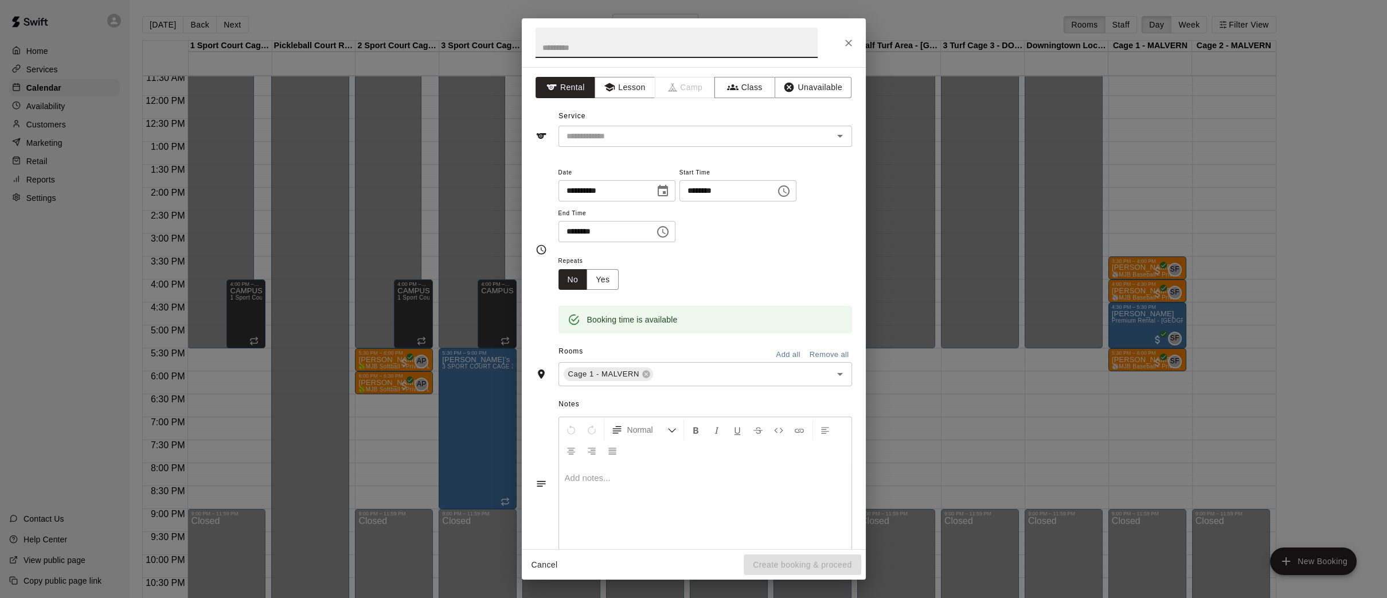
click at [668, 233] on icon "Choose time, selected time is 6:30 PM" at bounding box center [663, 232] width 14 height 14
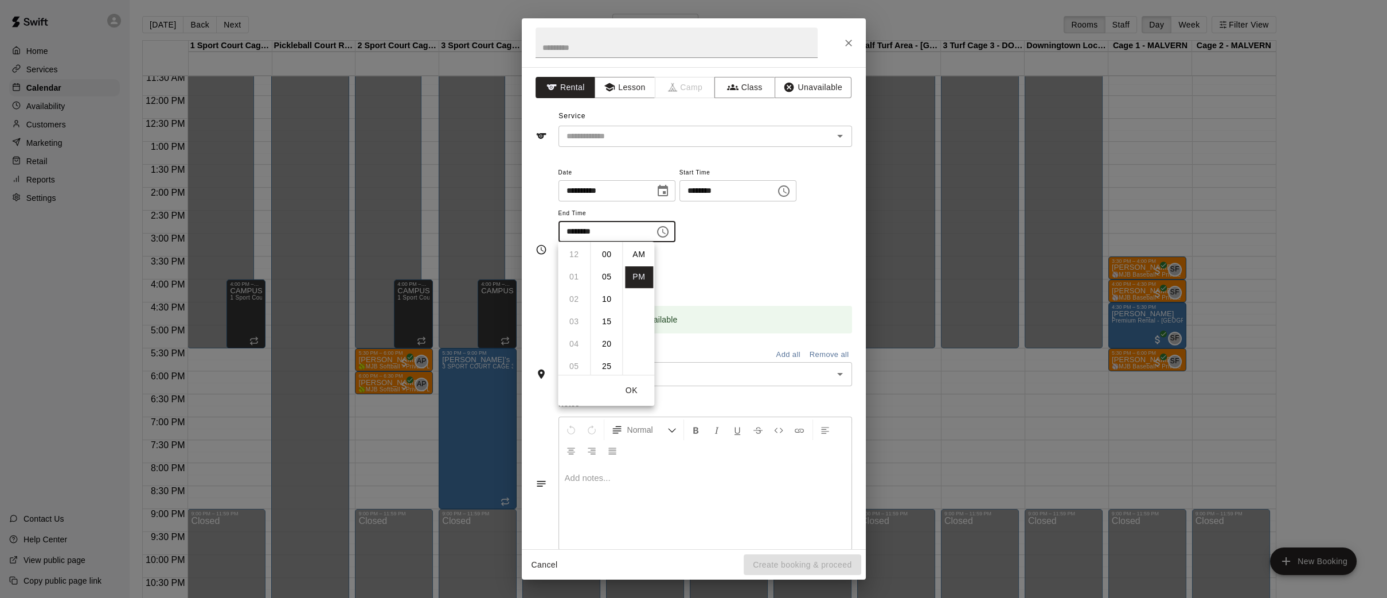
scroll to position [20, 0]
click at [574, 272] on li "07" at bounding box center [574, 277] width 28 height 21
click at [609, 255] on li "00" at bounding box center [607, 254] width 28 height 21
type input "********"
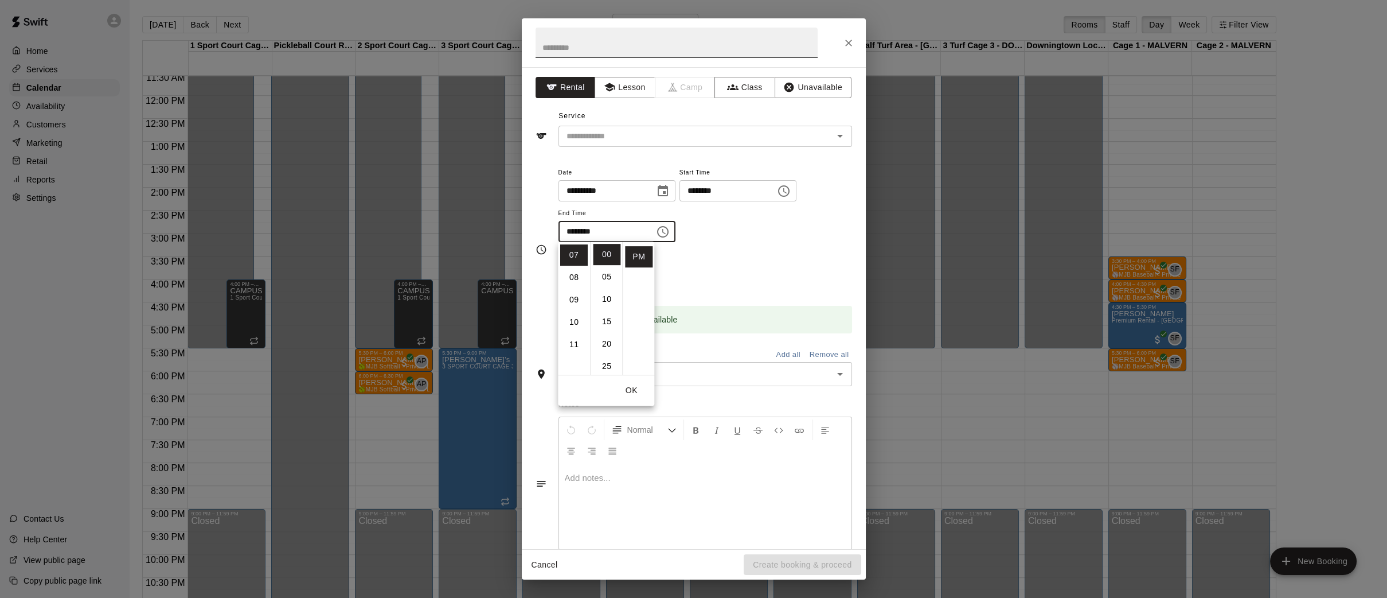
click at [778, 44] on input "text" at bounding box center [677, 43] width 282 height 30
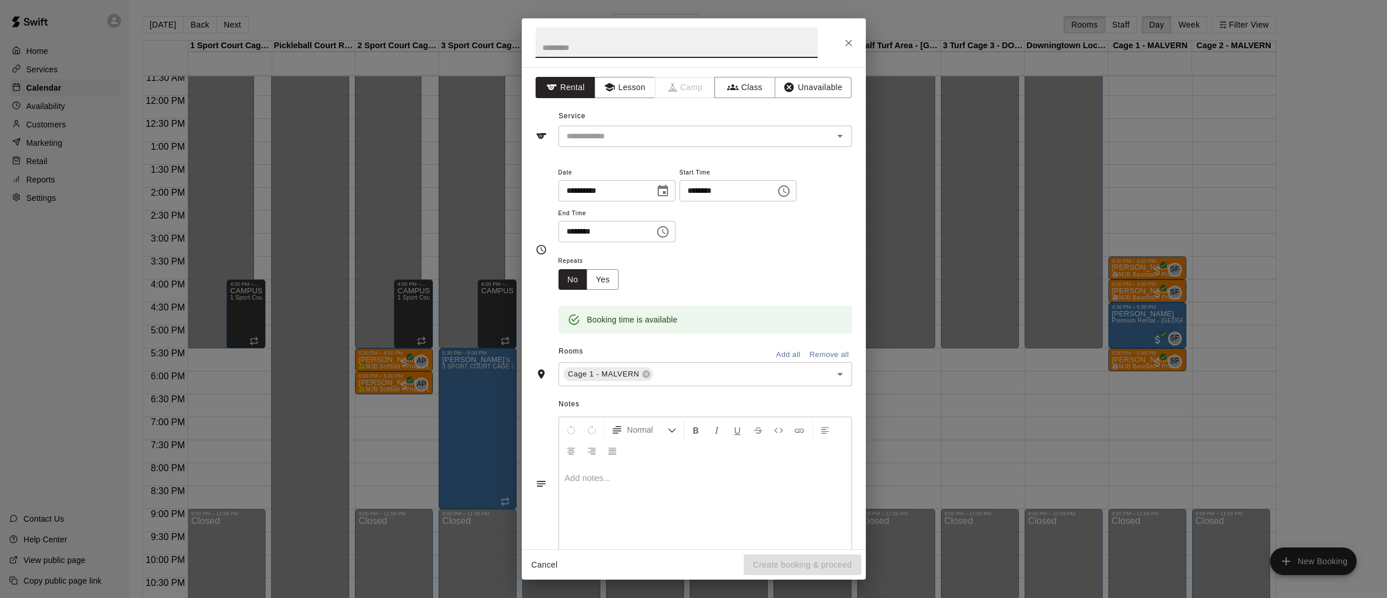
click at [778, 44] on input "text" at bounding box center [677, 43] width 282 height 30
click at [845, 137] on icon "Open" at bounding box center [840, 136] width 14 height 14
type input "*****"
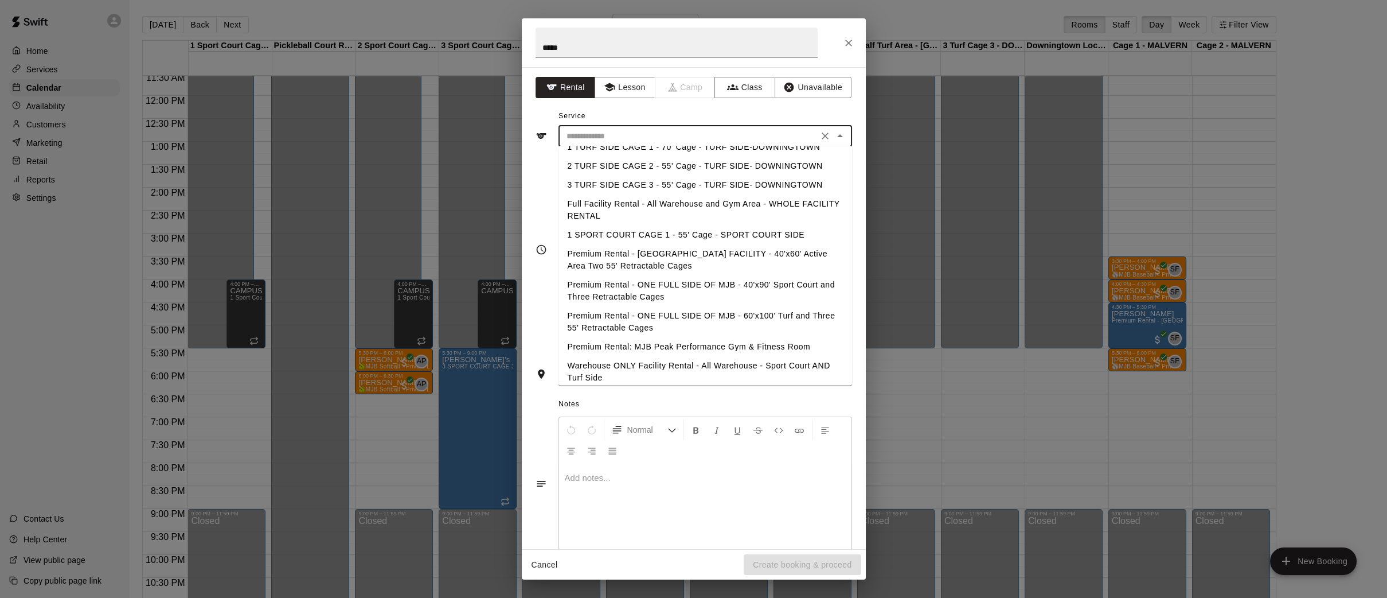
scroll to position [100, 0]
click at [653, 245] on li "Premium Rental - [GEOGRAPHIC_DATA] FACILITY - 40'x60' Active Area Two 55' Retra…" at bounding box center [705, 252] width 294 height 31
type input "**********"
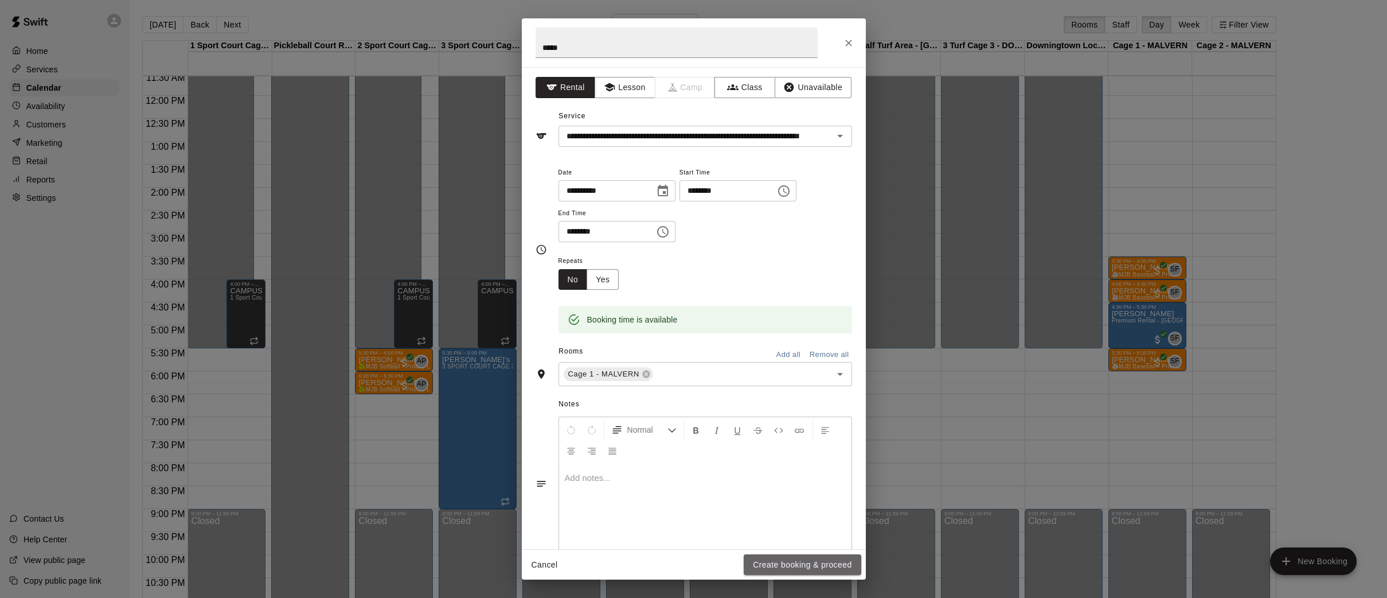
click at [828, 568] on button "Create booking & proceed" at bounding box center [802, 564] width 117 height 21
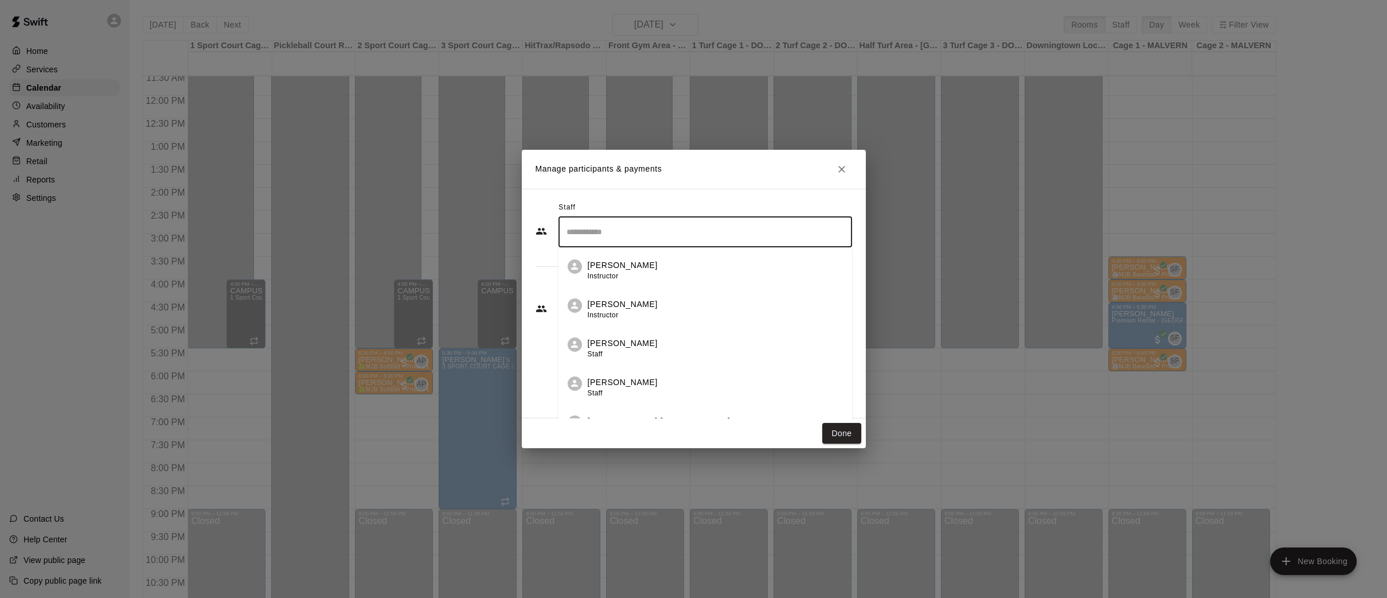
click at [587, 232] on input "Search staff" at bounding box center [705, 232] width 283 height 20
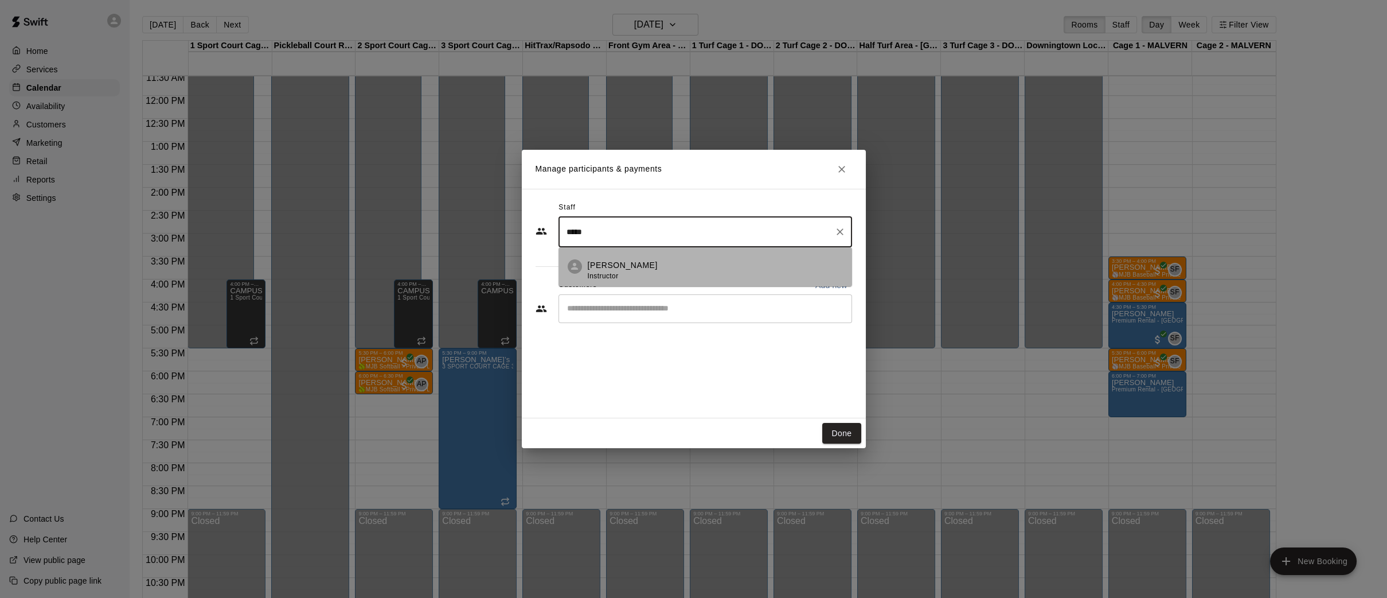
click at [611, 281] on div "[PERSON_NAME] Instructor" at bounding box center [623, 270] width 70 height 22
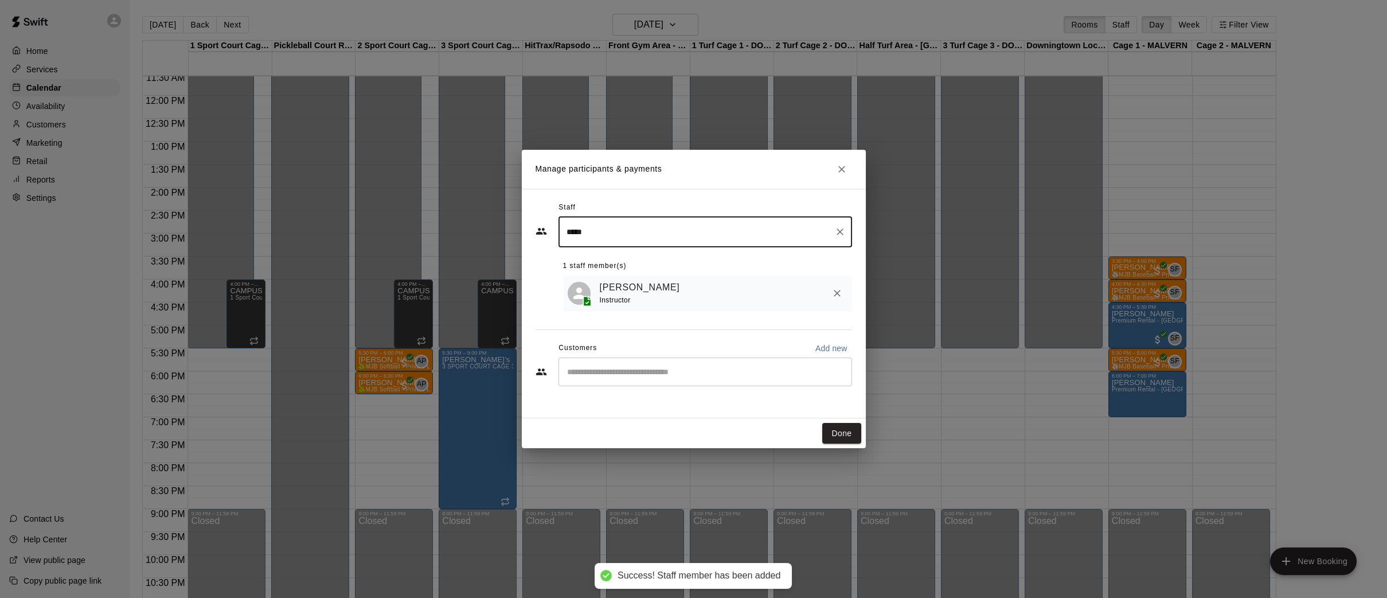
type input "*****"
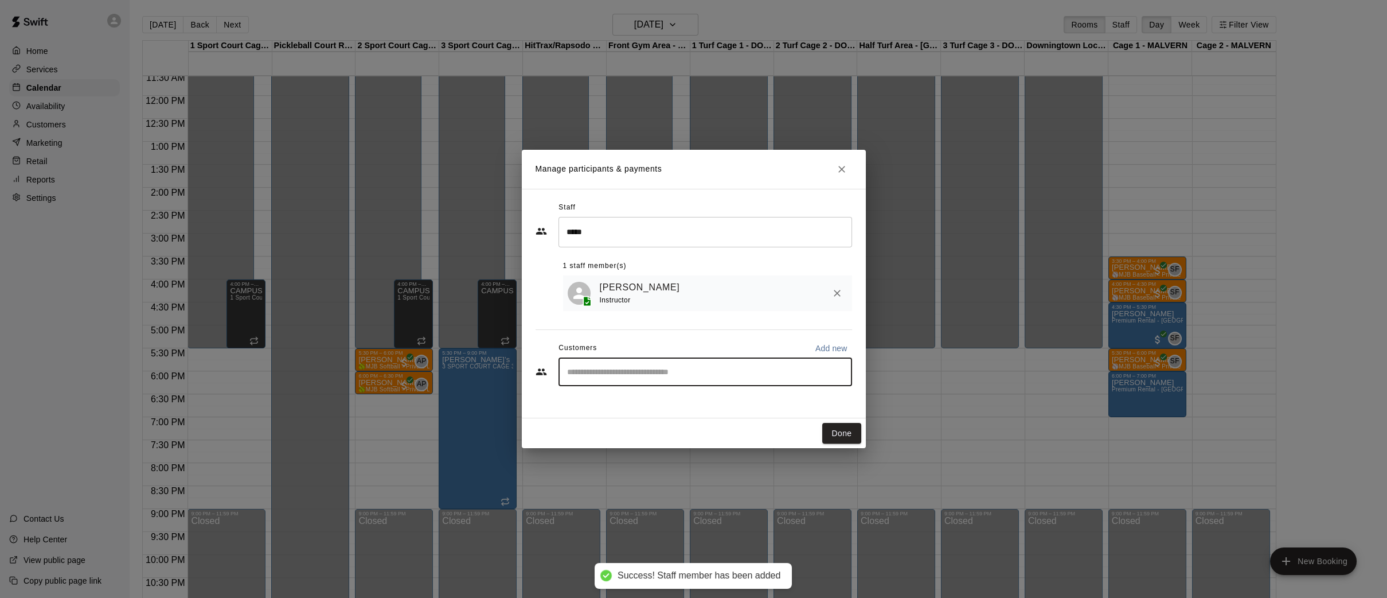
click at [715, 372] on input "Start typing to search customers..." at bounding box center [705, 371] width 283 height 11
type input "*******"
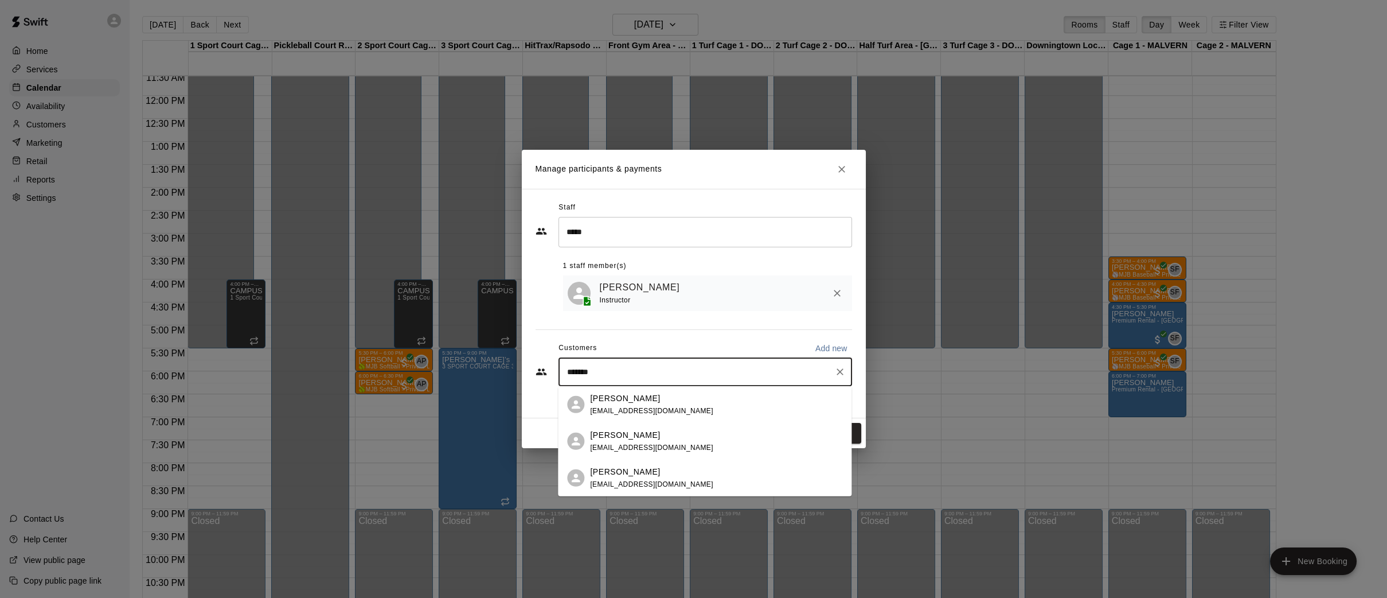
click at [674, 399] on div "[PERSON_NAME]" at bounding box center [651, 398] width 123 height 12
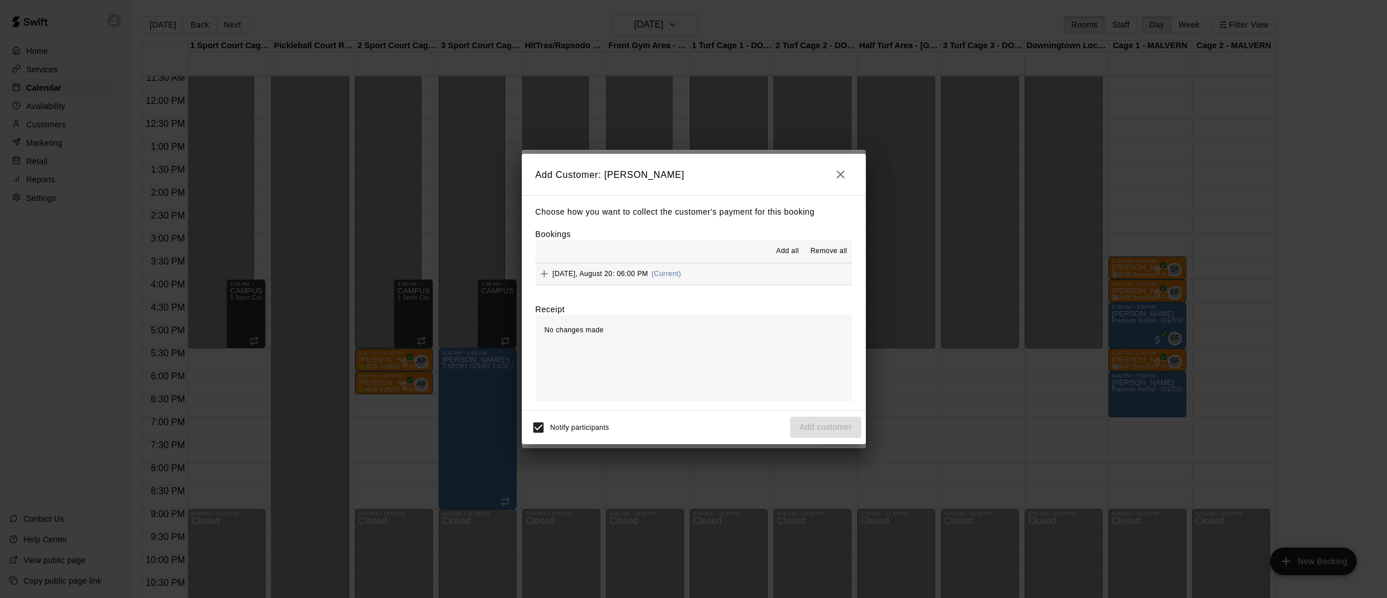
click at [792, 252] on span "Add all" at bounding box center [788, 250] width 23 height 11
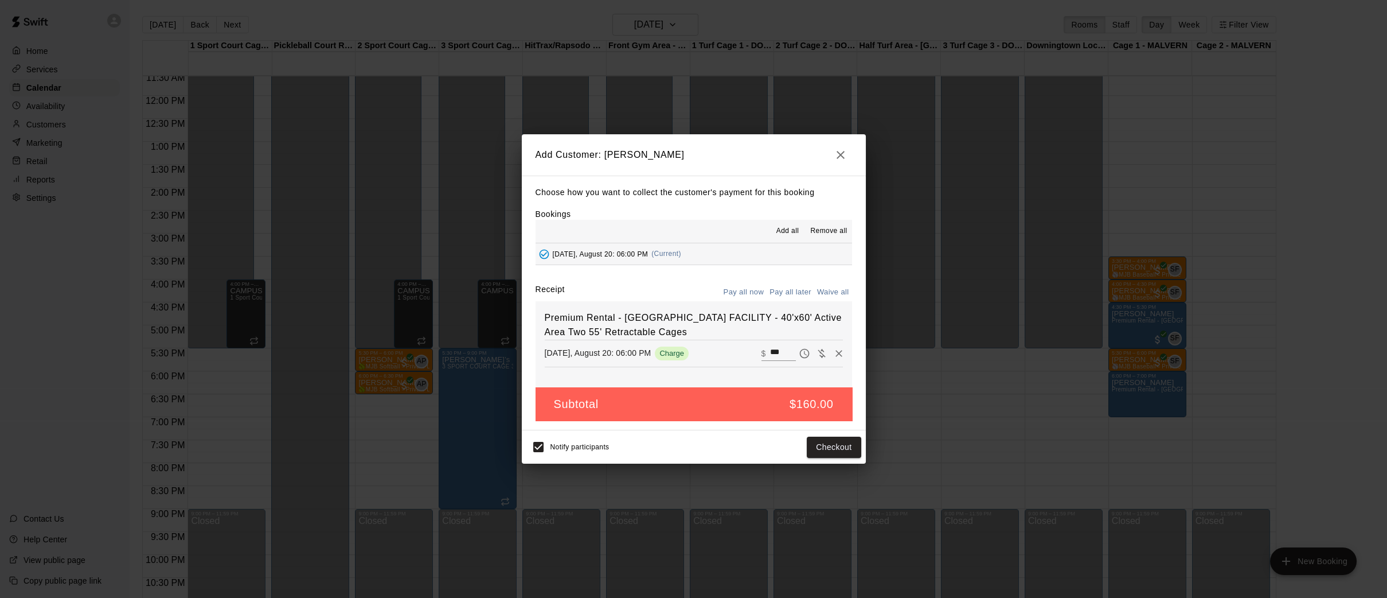
click at [832, 292] on button "Waive all" at bounding box center [833, 292] width 38 height 18
type input "*"
click at [830, 443] on button "Add customer" at bounding box center [825, 446] width 71 height 21
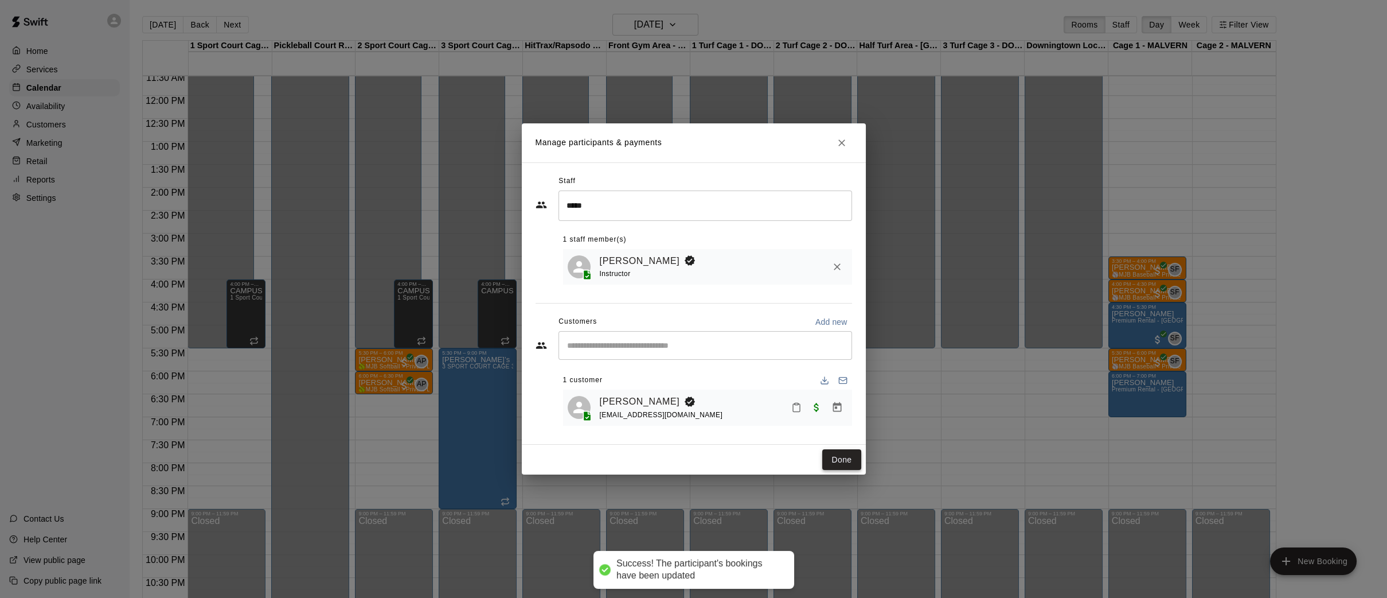
click at [840, 458] on button "Done" at bounding box center [841, 459] width 38 height 21
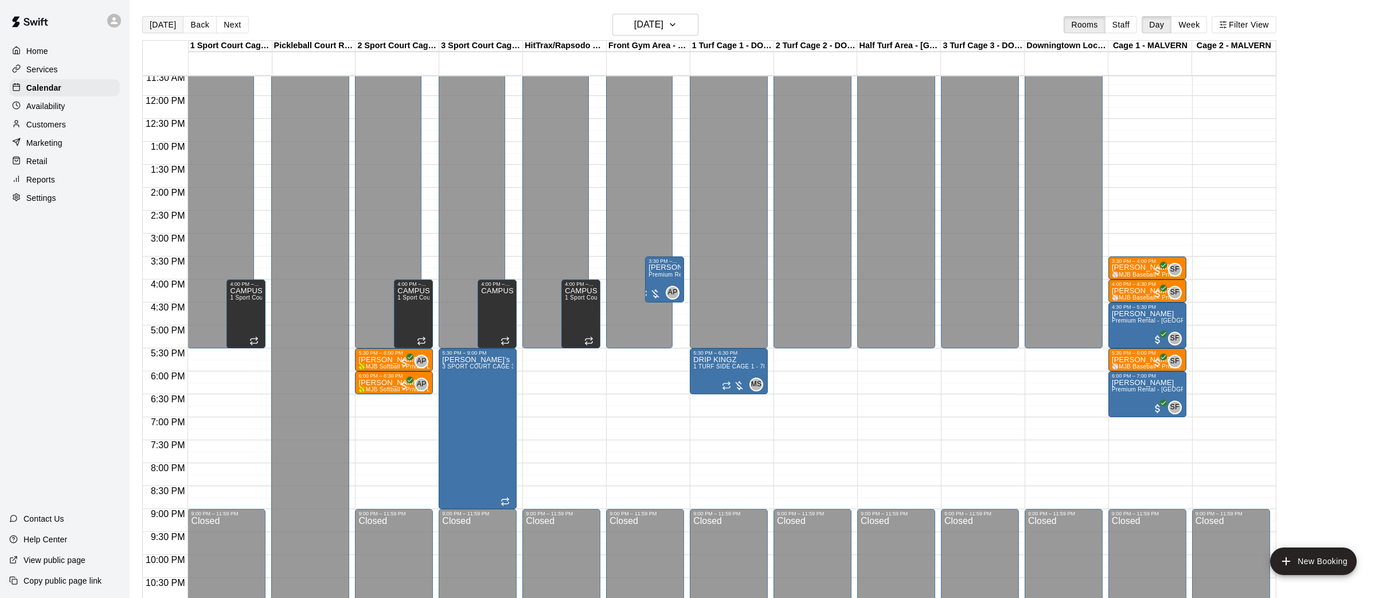
click at [152, 20] on button "[DATE]" at bounding box center [162, 24] width 41 height 17
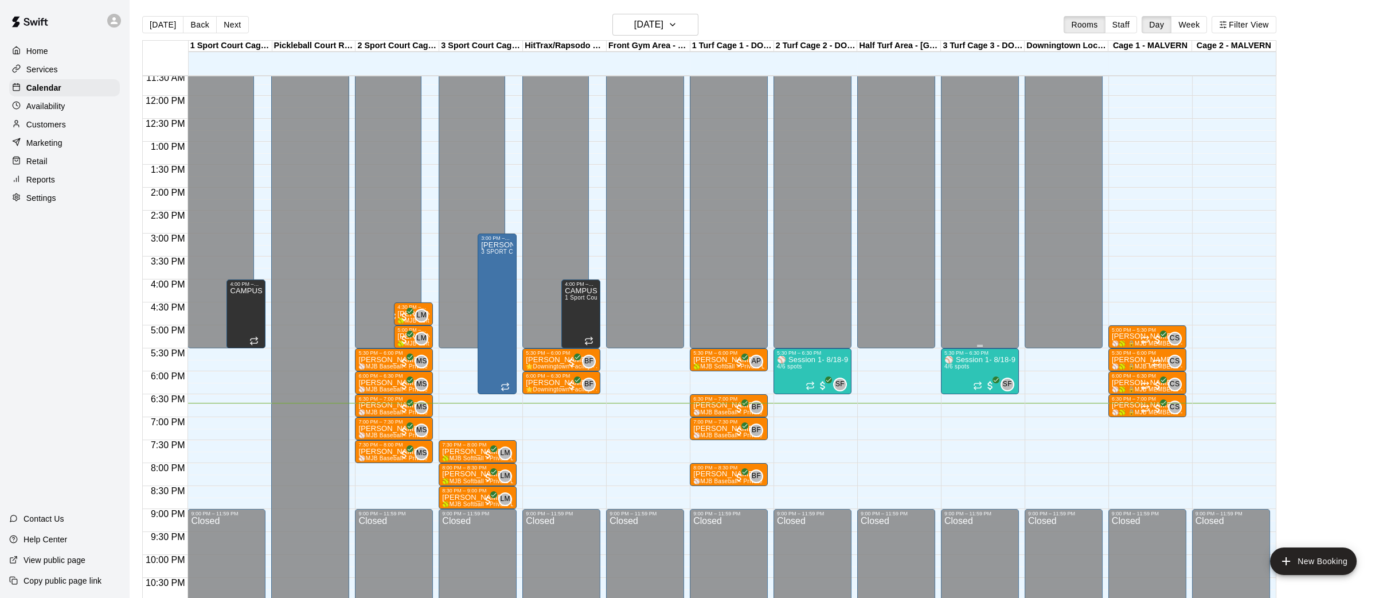
scroll to position [12, 0]
